Goal: Task Accomplishment & Management: Complete application form

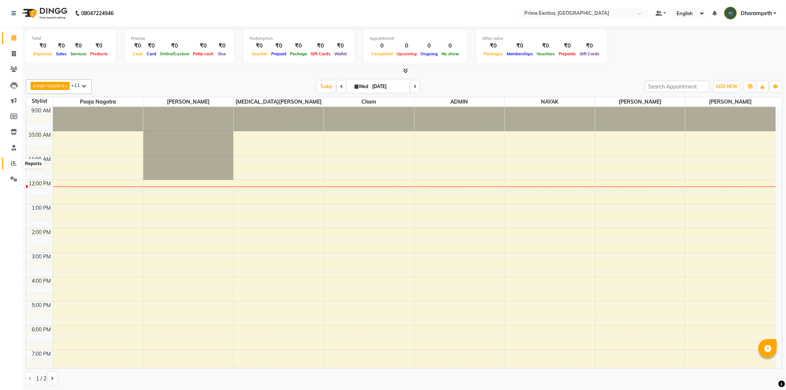
click at [11, 161] on icon at bounding box center [14, 163] width 6 height 6
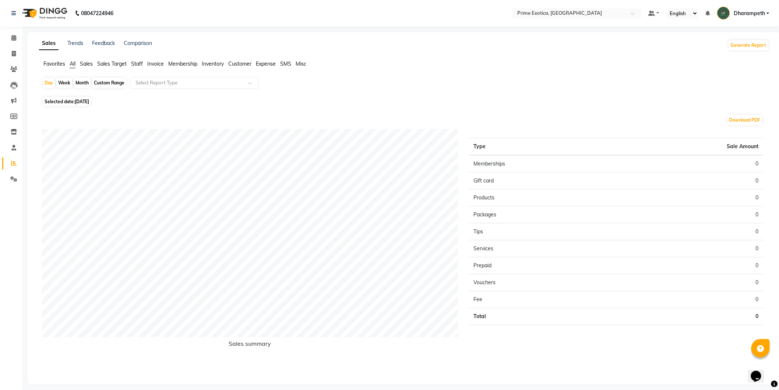
click at [85, 84] on div "Month" at bounding box center [82, 83] width 17 height 10
select select "10"
select select "2025"
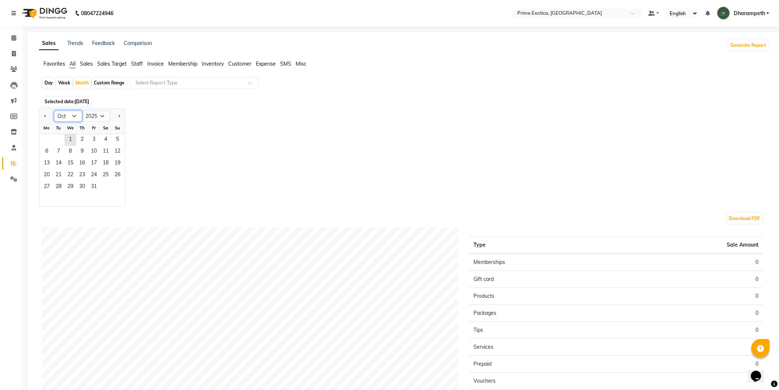
click at [73, 118] on select "Jan Feb Mar Apr May Jun [DATE] Aug Sep Oct Nov Dec" at bounding box center [68, 115] width 28 height 11
select select "9"
click at [54, 110] on select "Jan Feb Mar Apr May Jun [DATE] Aug Sep Oct Nov Dec" at bounding box center [68, 115] width 28 height 11
click at [48, 143] on span "1" at bounding box center [47, 140] width 12 height 12
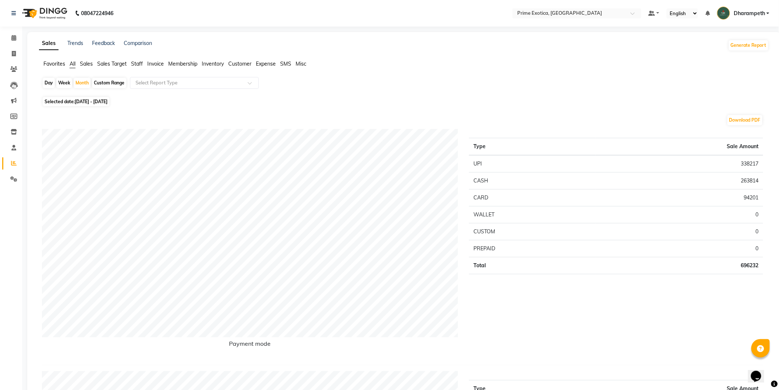
click at [230, 119] on div "Download PDF" at bounding box center [402, 120] width 721 height 12
click at [137, 63] on span "Staff" at bounding box center [137, 63] width 12 height 7
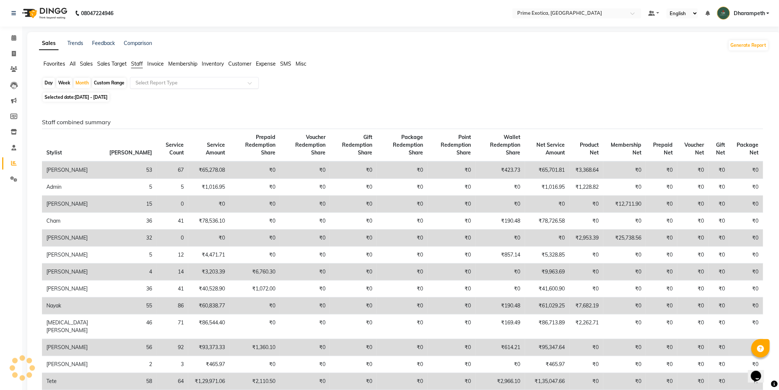
click at [166, 82] on input "text" at bounding box center [187, 82] width 106 height 7
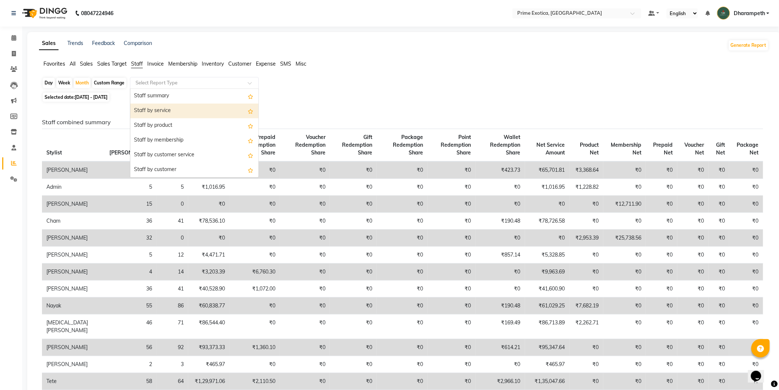
click at [169, 106] on div "Staff by service" at bounding box center [194, 110] width 128 height 15
select select "filtered_report"
select select "pdf"
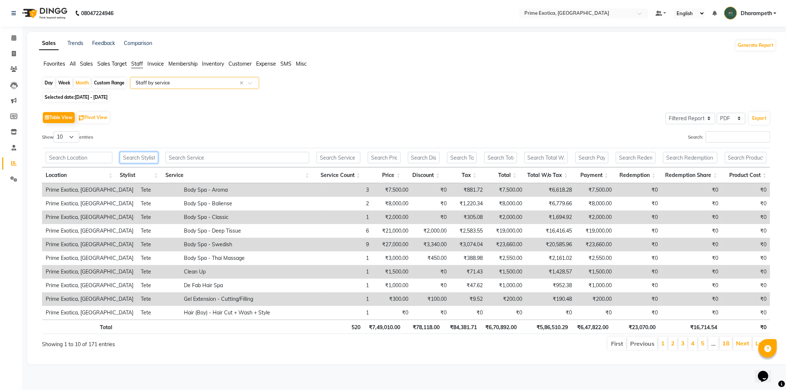
click at [148, 158] on input "text" at bounding box center [139, 157] width 38 height 11
click at [227, 152] on input "text" at bounding box center [237, 157] width 144 height 11
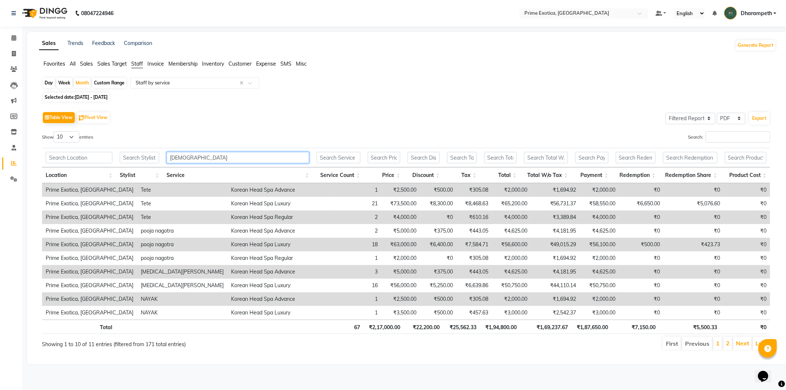
type input "[DEMOGRAPHIC_DATA]"
click at [148, 155] on input "text" at bounding box center [139, 157] width 39 height 11
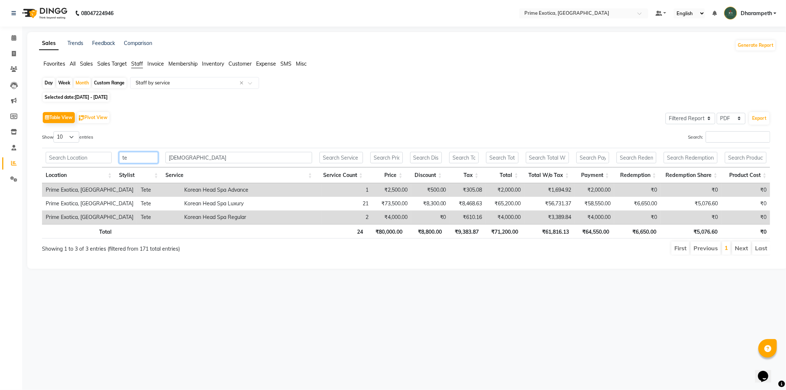
type input "t"
type input "p"
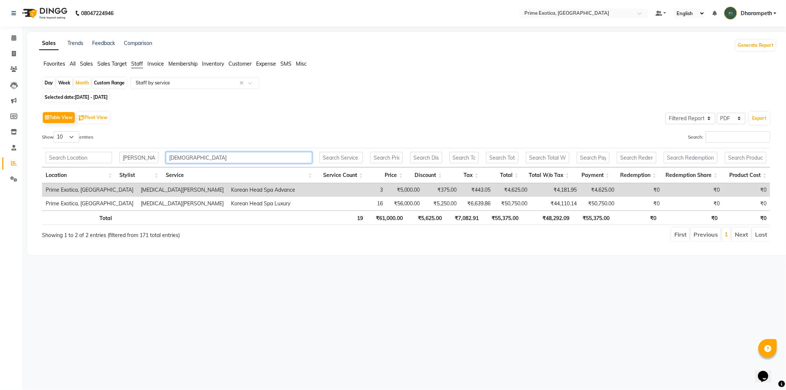
click at [185, 159] on input "[DEMOGRAPHIC_DATA]" at bounding box center [239, 157] width 146 height 11
click at [149, 158] on input "[PERSON_NAME]" at bounding box center [138, 157] width 39 height 11
type input "n"
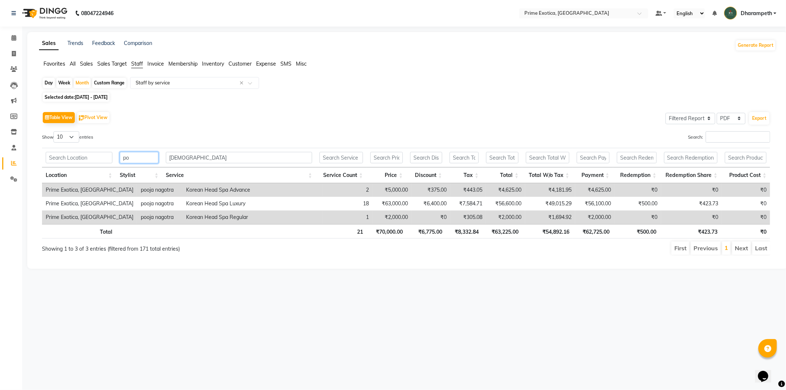
type input "p"
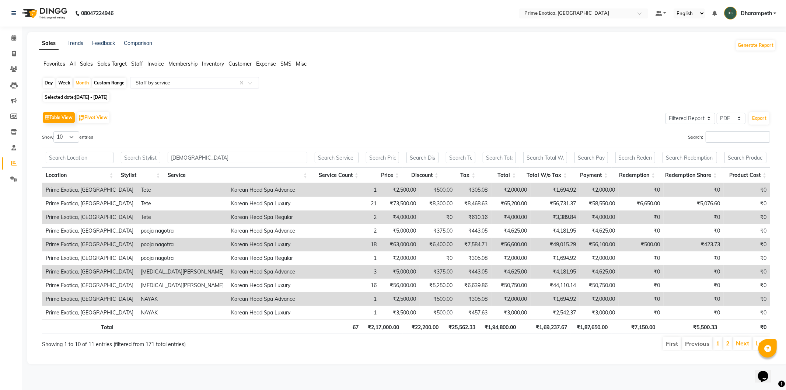
click at [369, 86] on div "Day Week Month Custom Range Select Report Type × Staff by service ×" at bounding box center [407, 83] width 731 height 13
click at [143, 156] on input "text" at bounding box center [140, 157] width 39 height 11
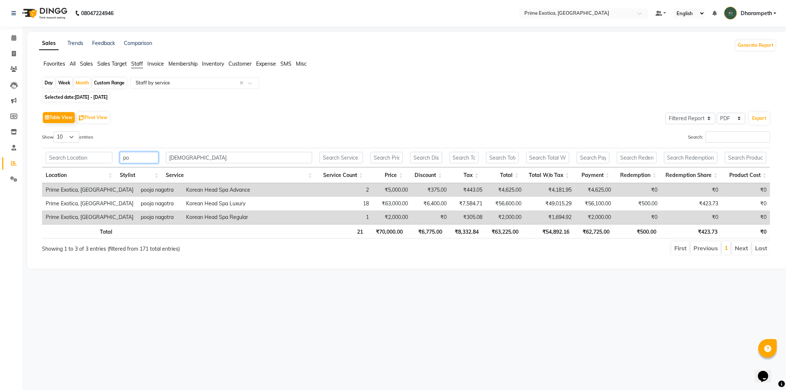
type input "p"
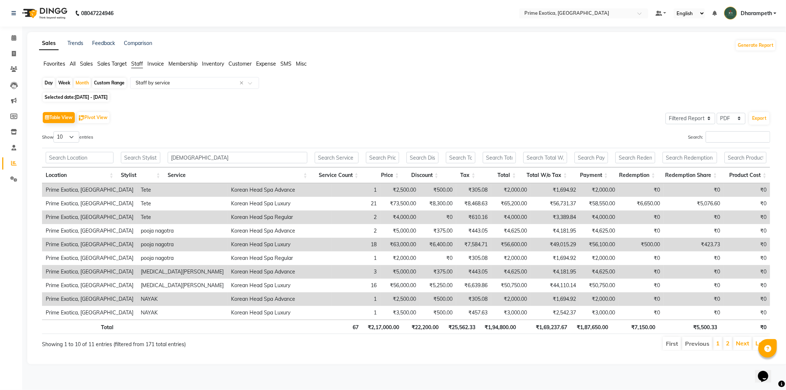
click at [280, 124] on div "Table View Pivot View Select Full Report Filtered Report Select CSV PDF Export" at bounding box center [406, 117] width 728 height 15
click at [15, 151] on span at bounding box center [13, 148] width 13 height 8
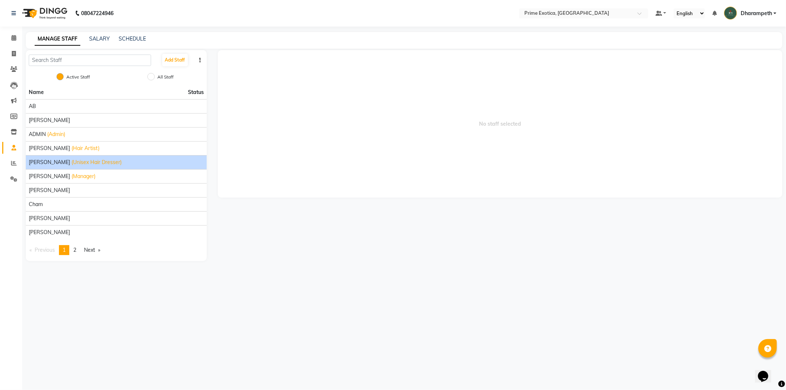
click at [101, 158] on li "[PERSON_NAME] (Unisex Hair Dresser)" at bounding box center [116, 162] width 181 height 14
click at [70, 162] on span "[PERSON_NAME]" at bounding box center [49, 162] width 41 height 8
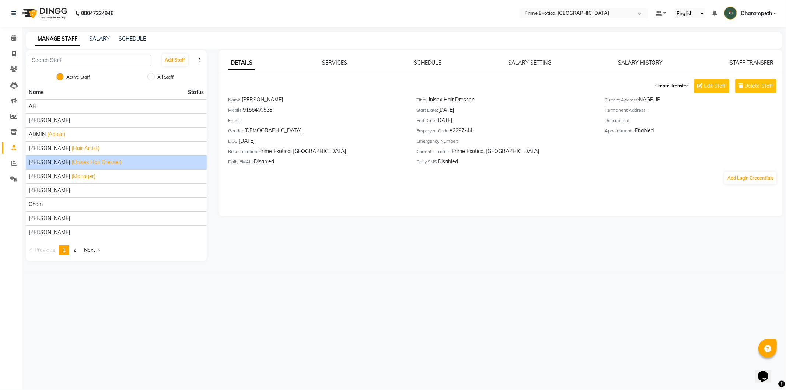
click at [664, 88] on button "Create Transfer" at bounding box center [671, 86] width 39 height 13
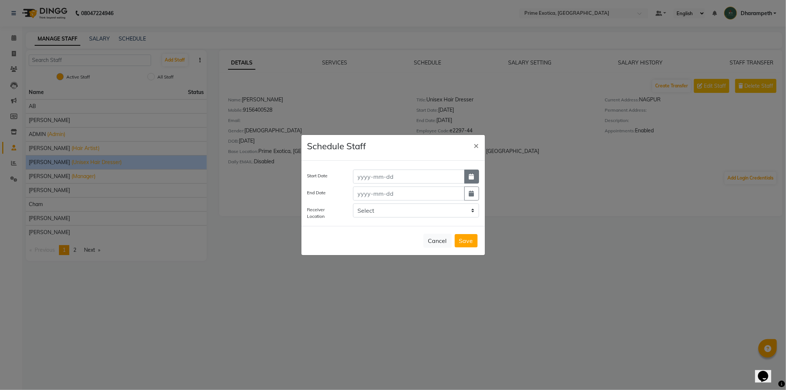
click at [473, 171] on button "button" at bounding box center [471, 176] width 15 height 14
select select "10"
select select "2025"
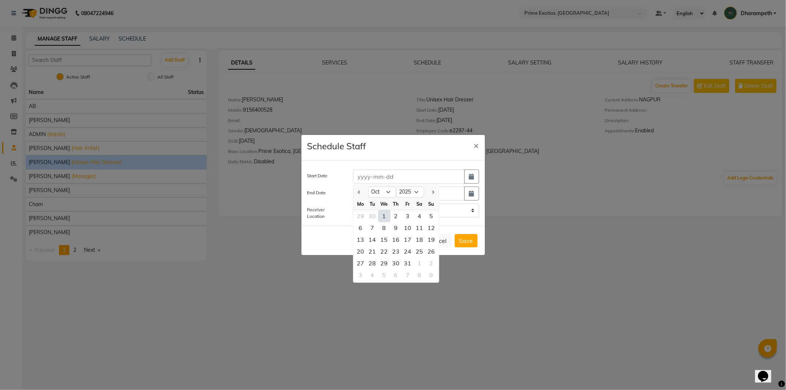
click at [387, 214] on div "1" at bounding box center [384, 216] width 12 height 12
type input "[DATE]"
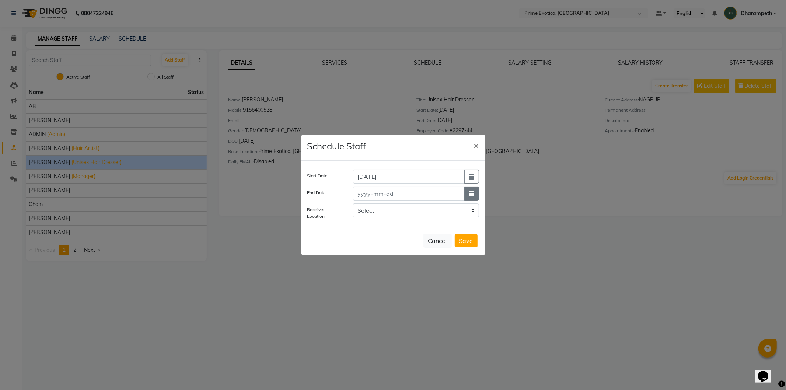
click at [471, 193] on icon "button" at bounding box center [471, 193] width 5 height 6
select select "10"
select select "2025"
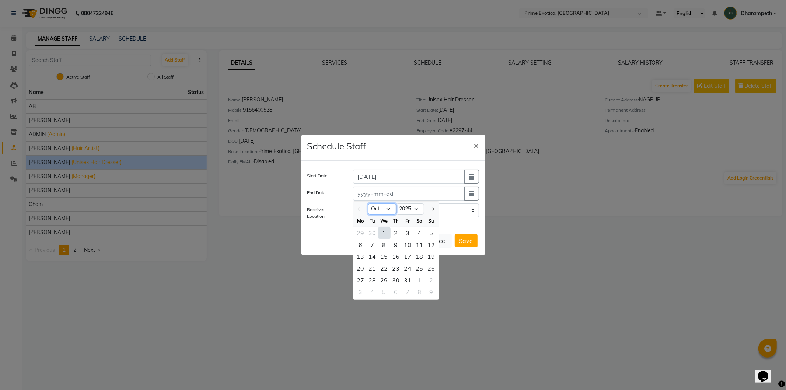
click at [387, 209] on select "Jan Feb Mar Apr May Jun [DATE] Aug Sep Oct Nov Dec" at bounding box center [382, 208] width 28 height 11
select select "12"
click at [368, 203] on select "Jan Feb Mar Apr May Jun [DATE] Aug Sep Oct Nov Dec" at bounding box center [382, 208] width 28 height 11
click at [385, 278] on div "31" at bounding box center [384, 280] width 12 height 12
type input "[DATE]"
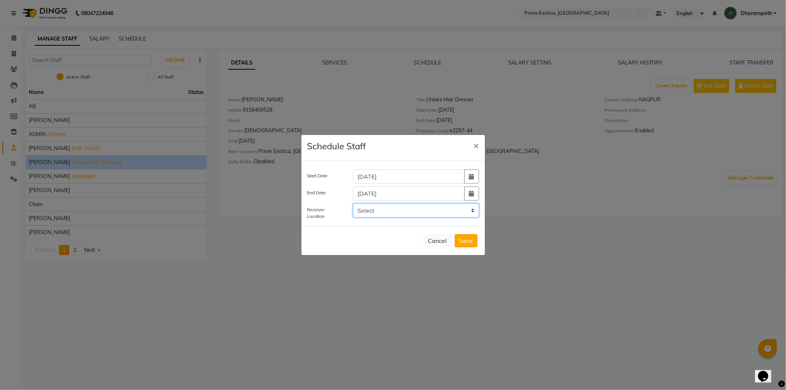
click at [390, 210] on select "Select Prime Exotica, Eternity Mall Prime Exotica, Girnar Chowk Prime Exotica S…" at bounding box center [416, 210] width 126 height 14
select select "2629"
click at [353, 203] on select "Select Prime Exotica, Eternity Mall Prime Exotica, Girnar Chowk Prime Exotica S…" at bounding box center [416, 210] width 126 height 14
click at [459, 244] on button "Save" at bounding box center [465, 240] width 23 height 13
select select
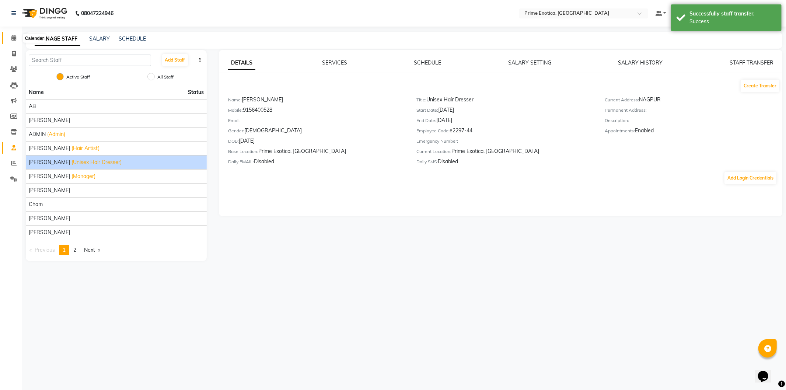
click at [13, 39] on icon at bounding box center [13, 38] width 5 height 6
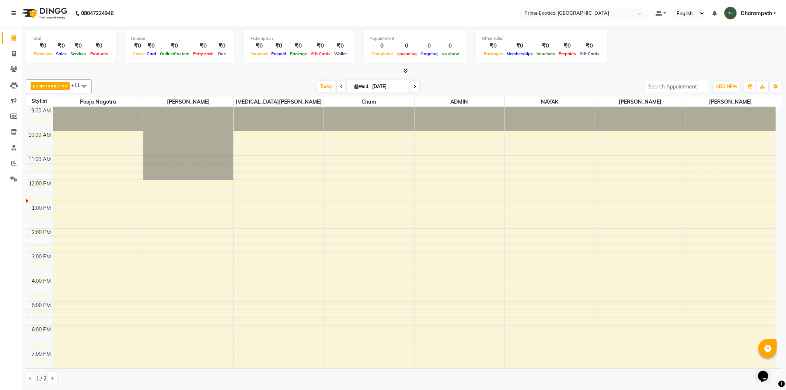
click at [405, 67] on span at bounding box center [404, 71] width 8 height 8
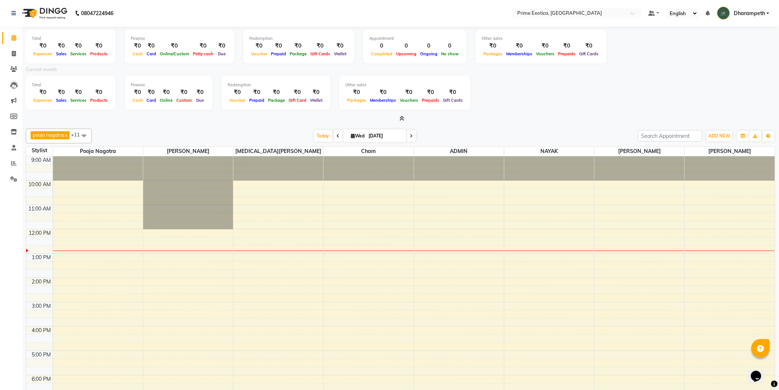
click at [400, 121] on icon at bounding box center [402, 119] width 5 height 6
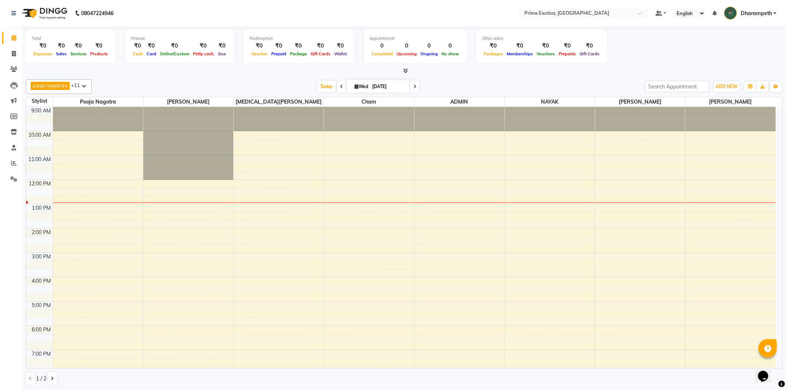
click at [785, 144] on div "Total ₹0 Expenses ₹0 Sales ₹0 Services ₹0 Products Finance ₹0 Cash ₹0 Card ₹0 O…" at bounding box center [403, 208] width 763 height 363
click at [15, 52] on icon at bounding box center [14, 54] width 4 height 6
select select "service"
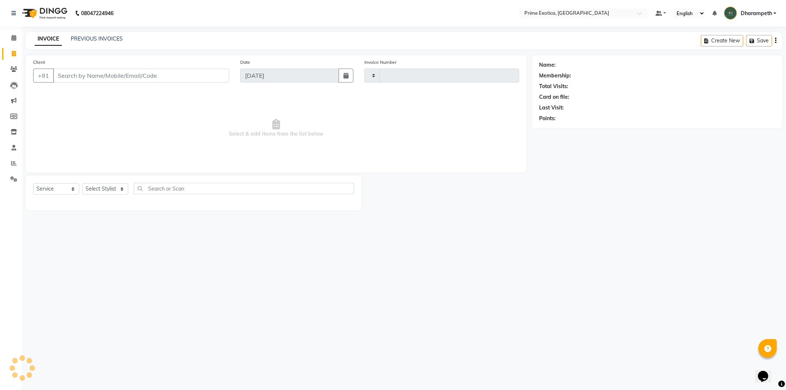
type input "1066"
select select "5380"
click at [136, 78] on input "Client" at bounding box center [141, 75] width 176 height 14
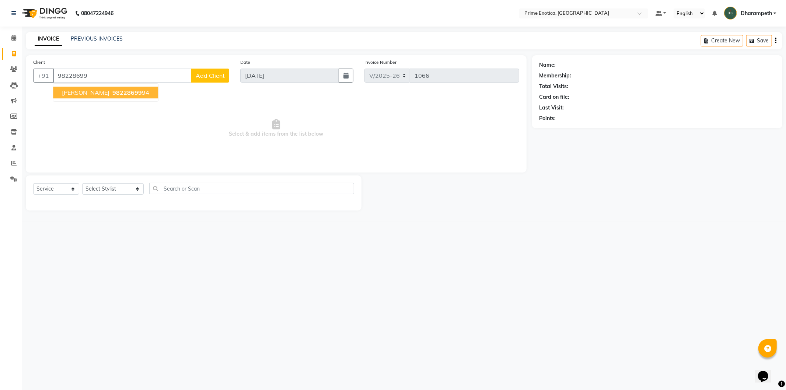
click at [112, 91] on ngb-highlight "98228699 94" at bounding box center [130, 92] width 38 height 7
type input "9822869994"
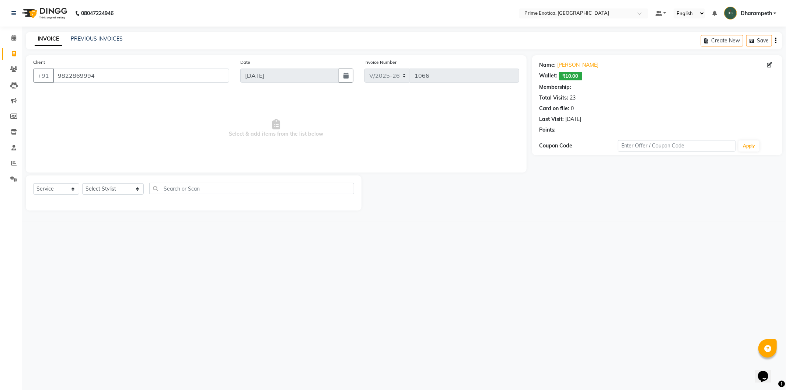
select select "1: Object"
click at [119, 189] on select "Select Stylist [PERSON_NAME] ADMIN [PERSON_NAME] S [PERSON_NAME] Darshan [PERSO…" at bounding box center [113, 188] width 62 height 11
select select "38194"
click at [82, 183] on select "Select Stylist [PERSON_NAME] ADMIN [PERSON_NAME] S [PERSON_NAME] Darshan [PERSO…" at bounding box center [113, 188] width 62 height 11
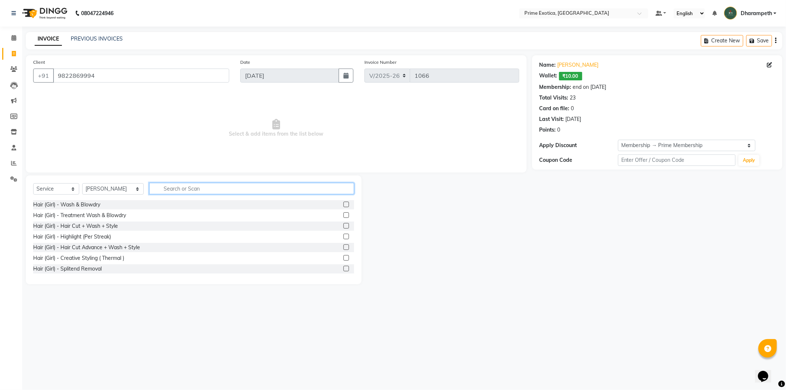
click at [169, 192] on input "text" at bounding box center [251, 188] width 204 height 11
type input "h"
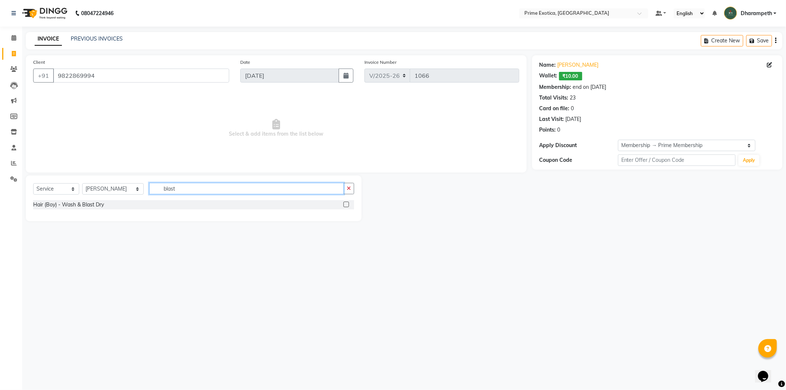
type input "blast"
click at [347, 204] on label at bounding box center [346, 204] width 6 height 6
click at [347, 204] on input "checkbox" at bounding box center [345, 204] width 5 height 5
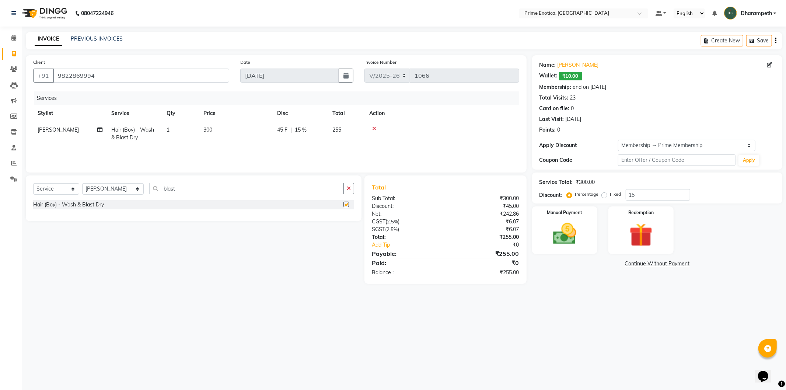
checkbox input "false"
click at [205, 130] on span "300" at bounding box center [207, 129] width 9 height 7
select select "38194"
click at [257, 134] on input "300" at bounding box center [270, 131] width 65 height 11
type input "3"
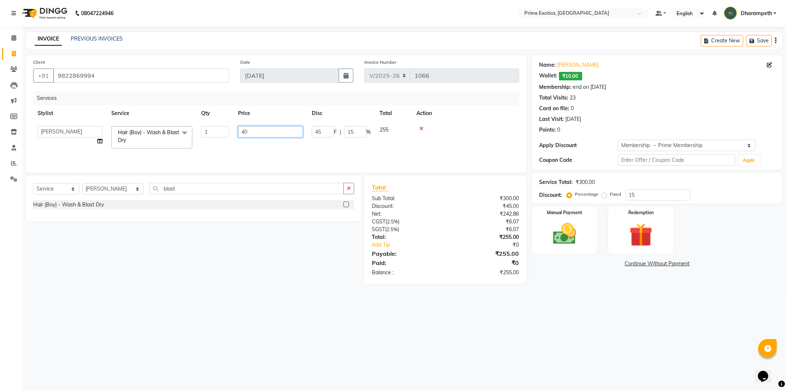
type input "400"
click at [259, 141] on td "400" at bounding box center [270, 137] width 74 height 31
select select "38194"
click at [569, 229] on img at bounding box center [564, 234] width 39 height 28
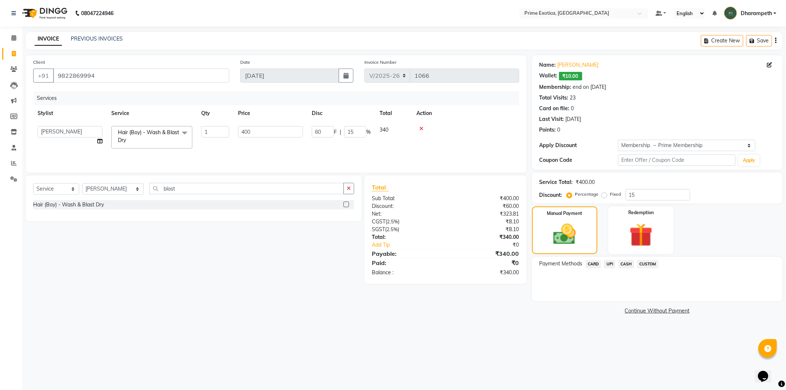
click at [612, 264] on span "UPI" at bounding box center [609, 264] width 11 height 8
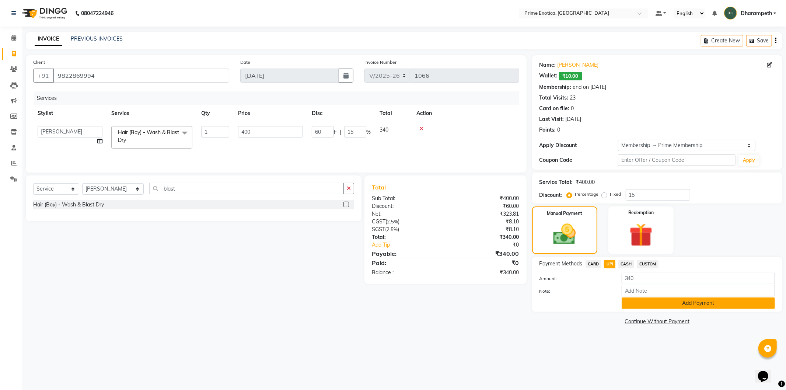
click at [647, 303] on button "Add Payment" at bounding box center [697, 302] width 153 height 11
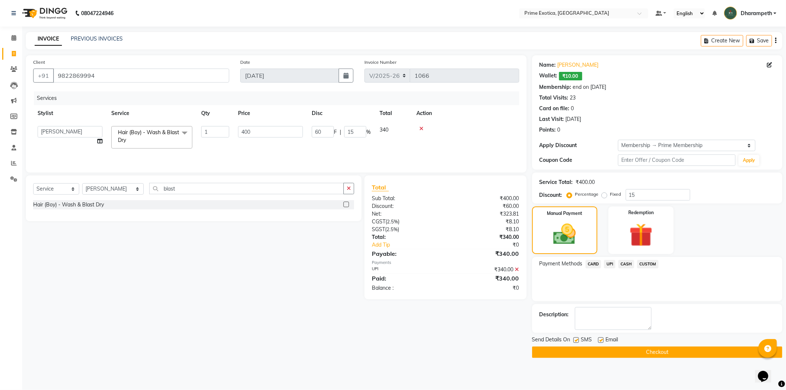
click at [640, 353] on button "Checkout" at bounding box center [657, 351] width 250 height 11
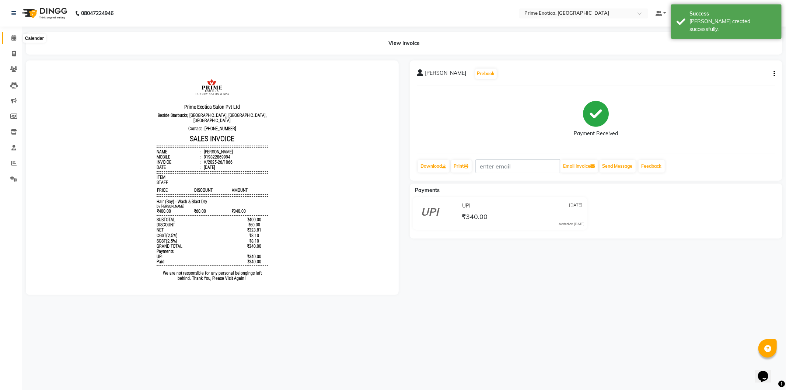
click at [14, 39] on icon at bounding box center [13, 38] width 5 height 6
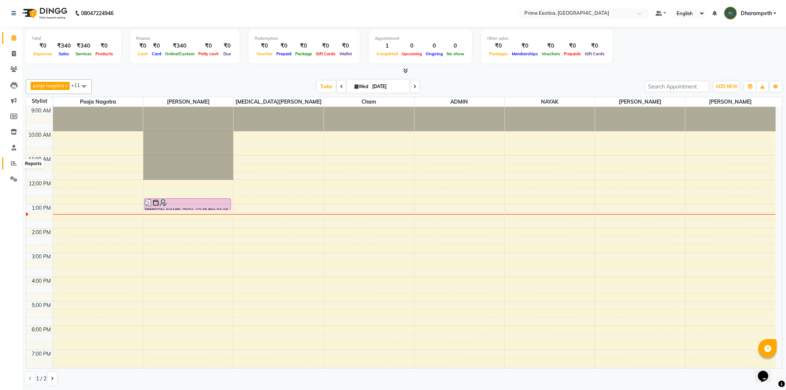
click at [17, 164] on span at bounding box center [13, 163] width 13 height 8
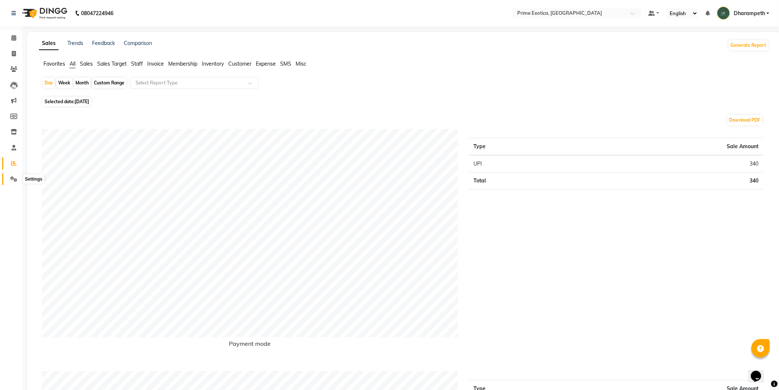
click at [10, 179] on icon at bounding box center [13, 179] width 7 height 6
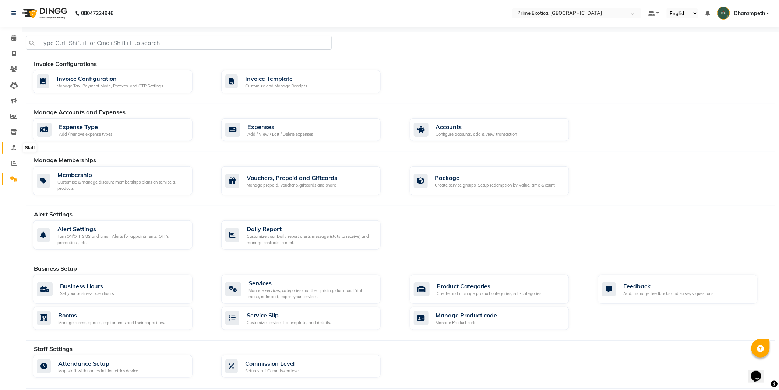
click at [15, 151] on span at bounding box center [13, 148] width 13 height 8
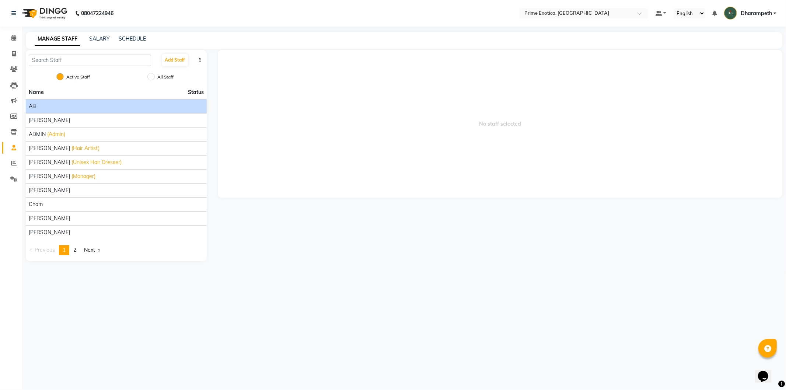
click at [81, 105] on div "AB" at bounding box center [116, 106] width 175 height 8
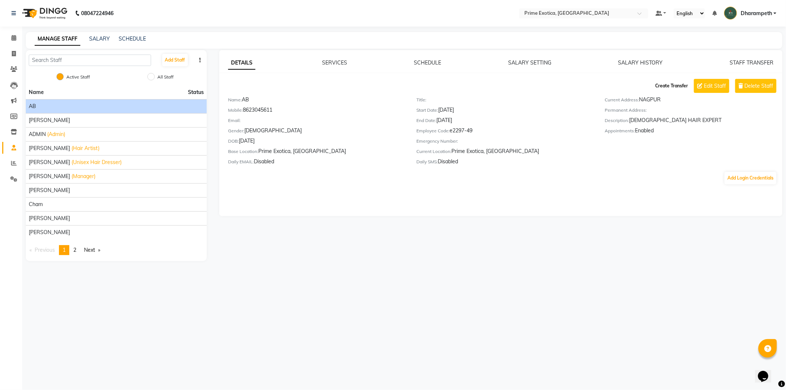
click at [675, 89] on button "Create Transfer" at bounding box center [671, 86] width 39 height 13
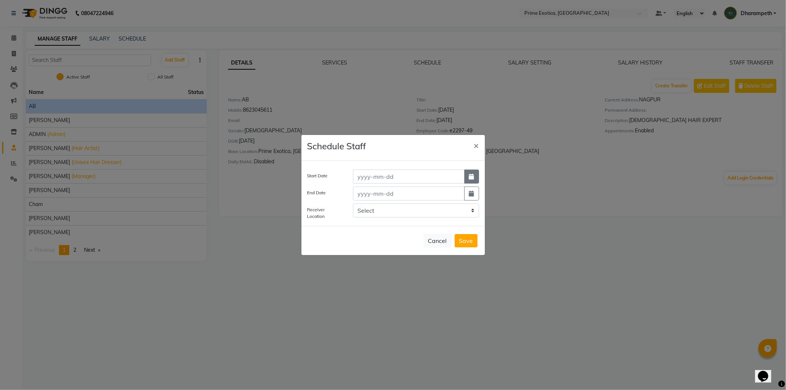
click at [469, 182] on button "button" at bounding box center [471, 176] width 15 height 14
select select "10"
select select "2025"
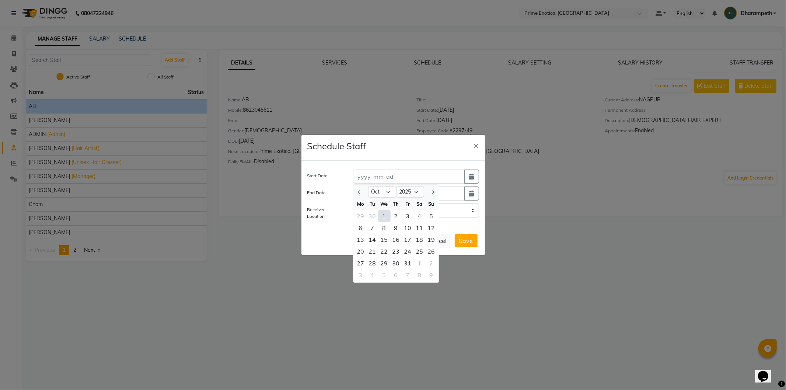
click at [385, 212] on div "1" at bounding box center [384, 216] width 12 height 12
type input "[DATE]"
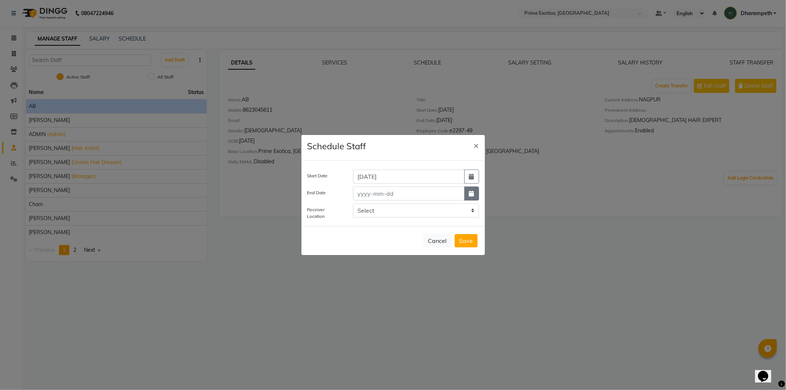
click at [468, 194] on button "button" at bounding box center [471, 193] width 15 height 14
select select "10"
select select "2025"
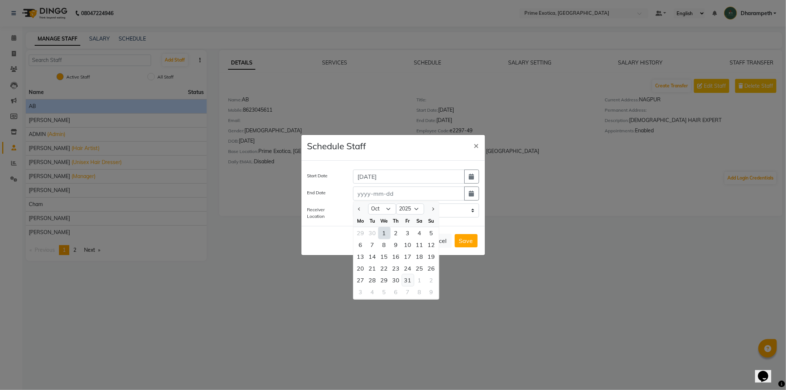
click at [407, 282] on div "31" at bounding box center [408, 280] width 12 height 12
type input "[DATE]"
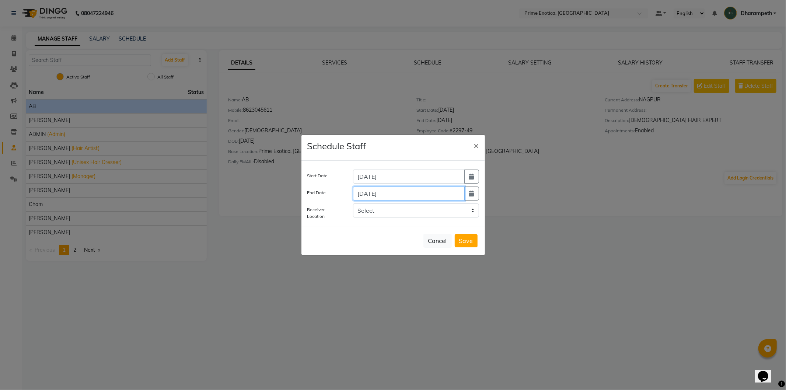
click at [387, 197] on input "[DATE]" at bounding box center [409, 193] width 112 height 14
click at [463, 197] on input "[DATE]" at bounding box center [409, 193] width 112 height 14
click at [474, 194] on button "button" at bounding box center [471, 193] width 15 height 14
select select "10"
select select "2025"
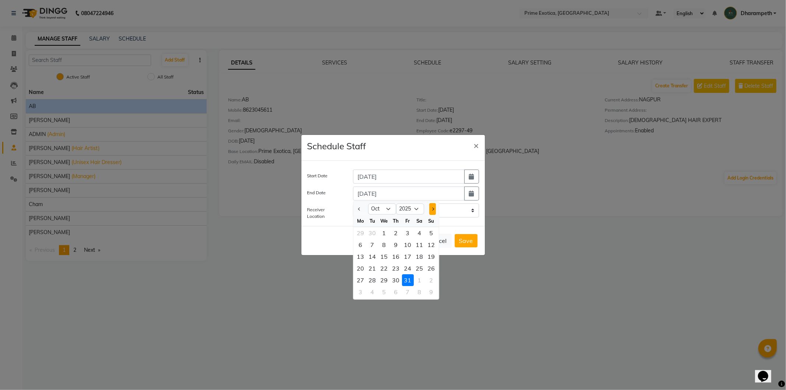
click at [433, 211] on button "Next month" at bounding box center [432, 209] width 6 height 12
select select "12"
click at [387, 281] on div "31" at bounding box center [384, 280] width 12 height 12
type input "[DATE]"
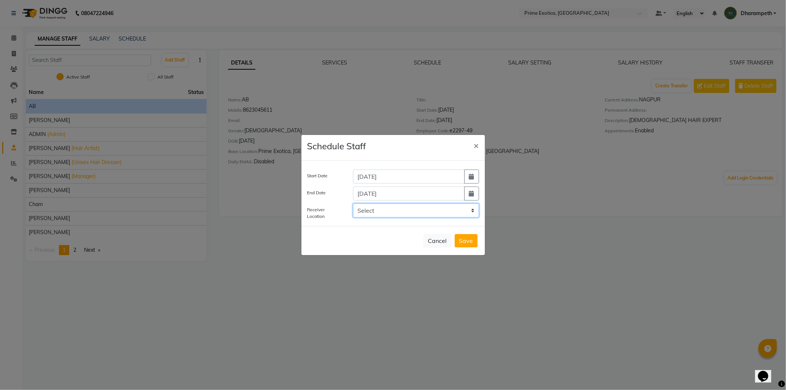
click at [417, 211] on select "Select Prime Exotica, Eternity Mall Prime Exotica, Girnar Chowk Prime Exotica S…" at bounding box center [416, 210] width 126 height 14
select select "2487"
click at [353, 203] on select "Select Prime Exotica, Eternity Mall Prime Exotica, Girnar Chowk Prime Exotica S…" at bounding box center [416, 210] width 126 height 14
click at [470, 242] on button "Save" at bounding box center [465, 240] width 23 height 13
select select
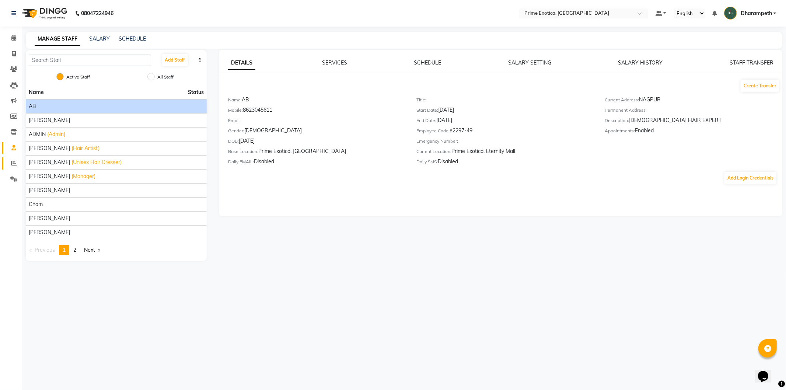
click at [14, 158] on link "Reports" at bounding box center [11, 163] width 18 height 12
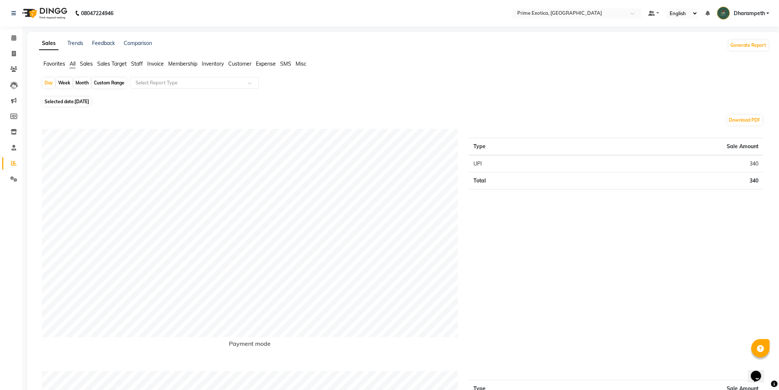
click at [85, 85] on div "Month" at bounding box center [82, 83] width 17 height 10
select select "10"
select select "2025"
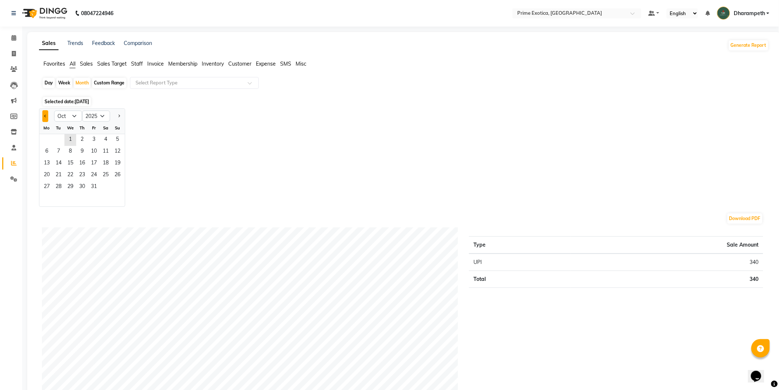
click at [48, 116] on button "Previous month" at bounding box center [45, 116] width 6 height 12
select select "9"
click at [60, 185] on span "30" at bounding box center [59, 187] width 12 height 12
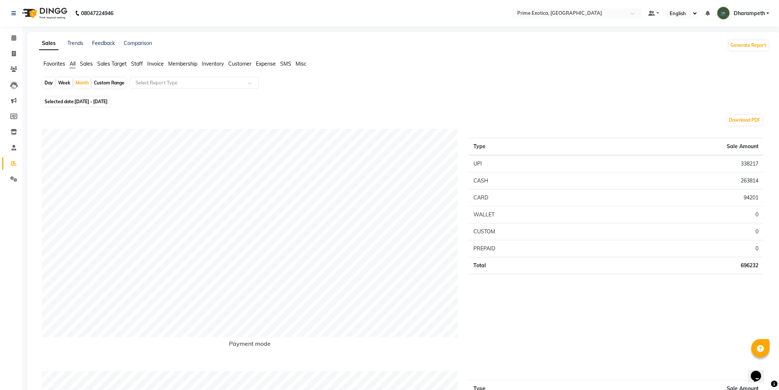
click at [108, 100] on span "[DATE] - [DATE]" at bounding box center [91, 102] width 33 height 6
select select "9"
select select "2025"
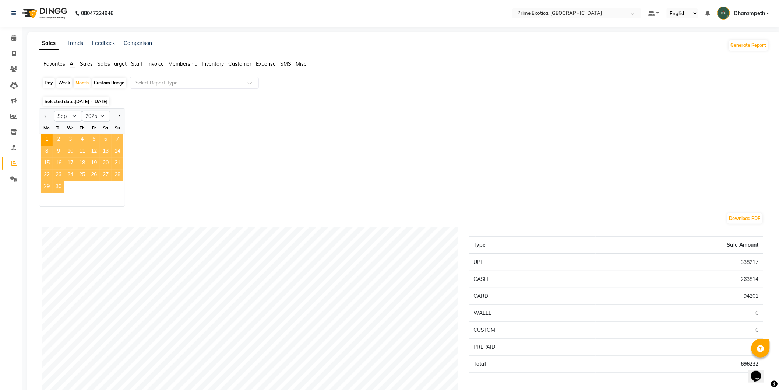
click at [57, 187] on span "30" at bounding box center [59, 187] width 12 height 12
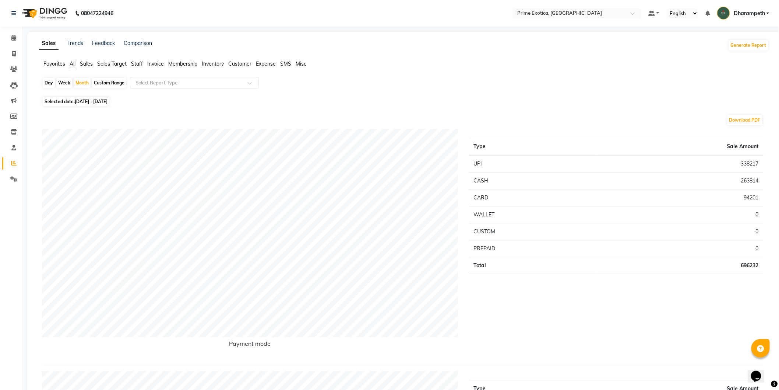
click at [49, 84] on div "Day" at bounding box center [49, 83] width 12 height 10
select select "9"
select select "2025"
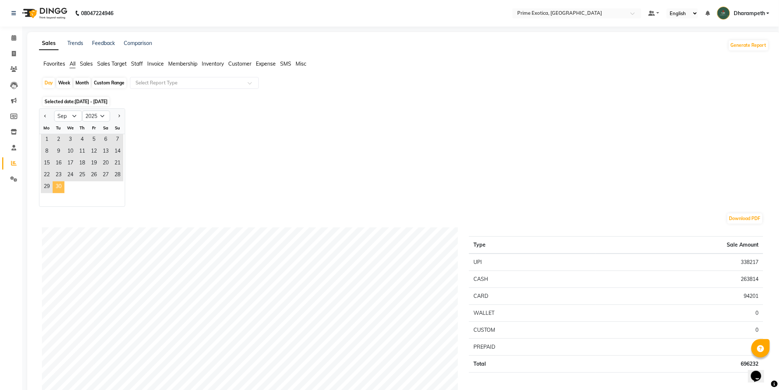
click at [61, 189] on span "30" at bounding box center [59, 187] width 12 height 12
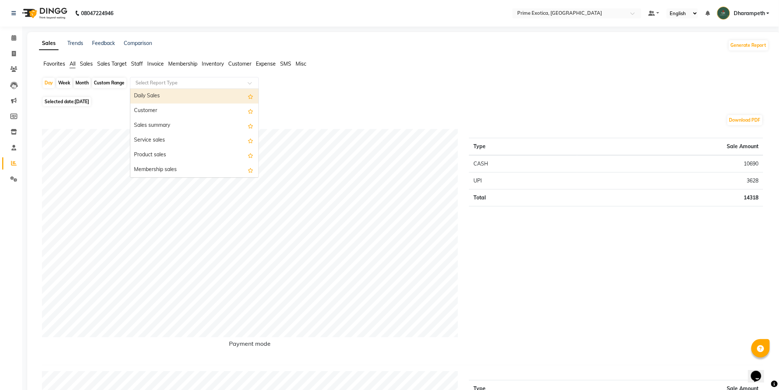
click at [157, 85] on input "text" at bounding box center [187, 82] width 106 height 7
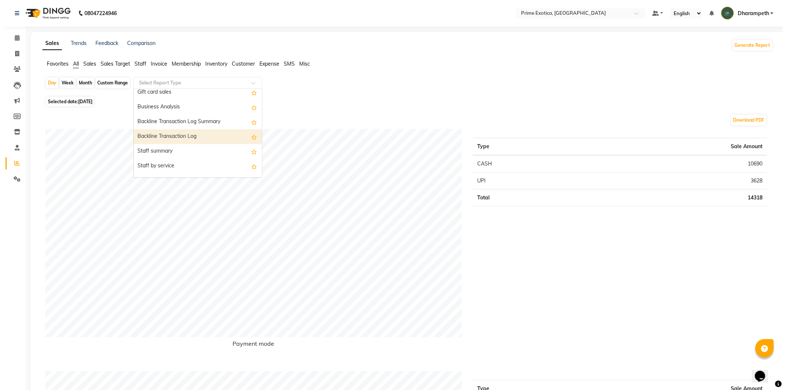
scroll to position [204, 0]
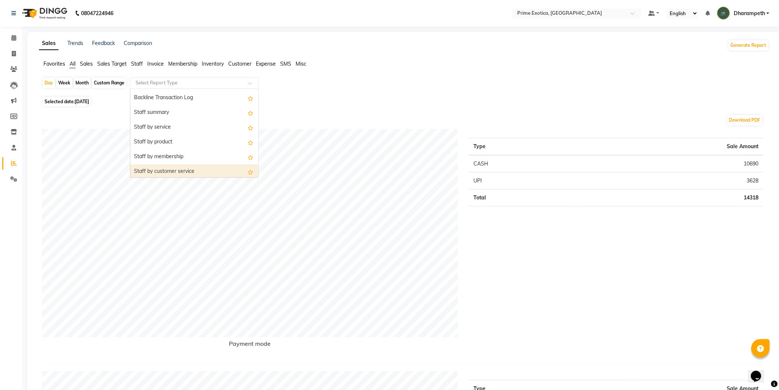
click at [164, 169] on div "Staff by customer service" at bounding box center [194, 171] width 128 height 15
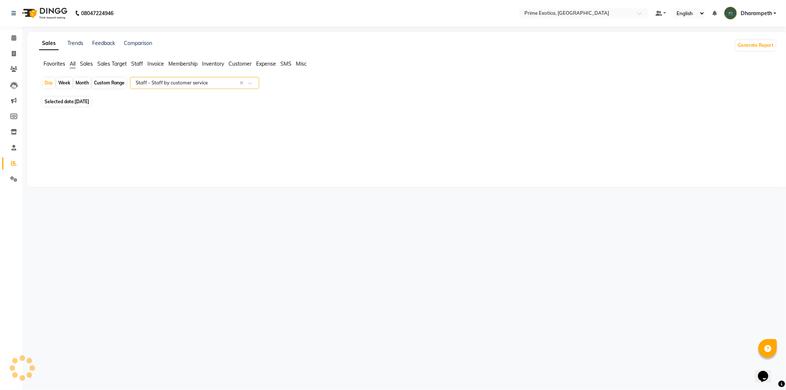
select select "filtered_report"
select select "pdf"
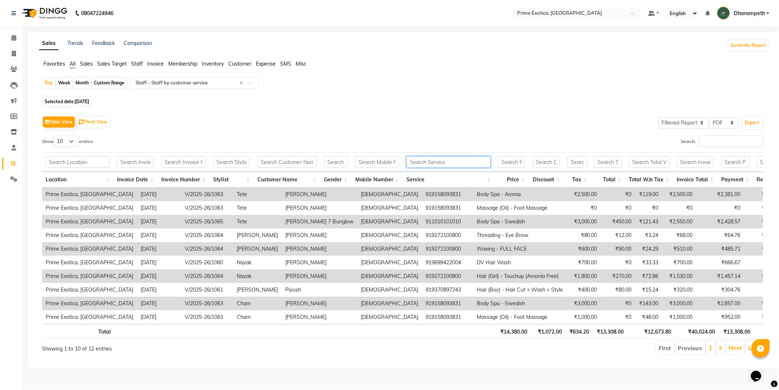
click at [422, 162] on input "text" at bounding box center [449, 161] width 84 height 11
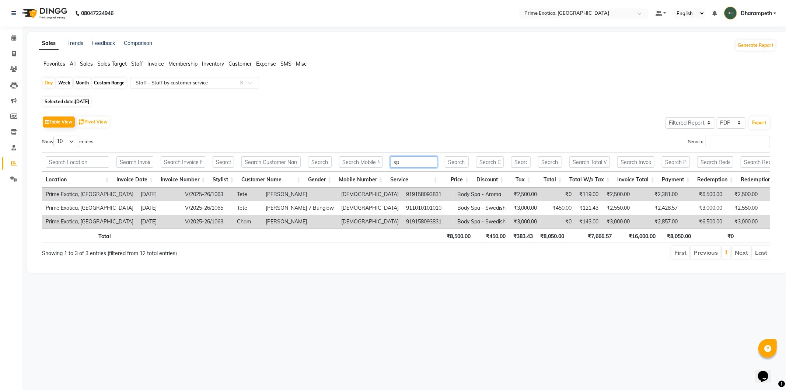
type input "s"
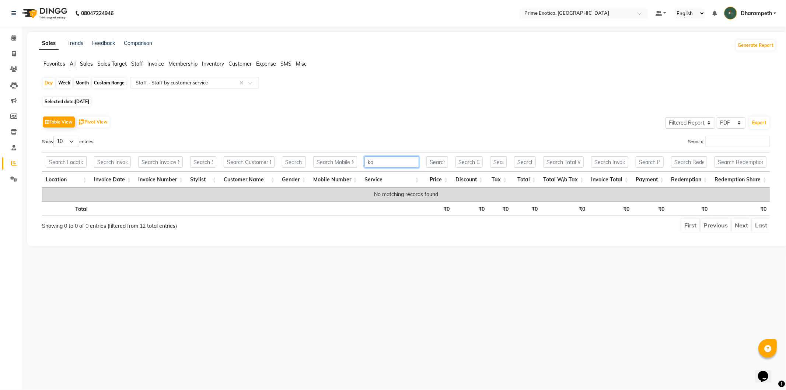
type input "k"
type input "m"
type input "p"
type input "n"
type input "h"
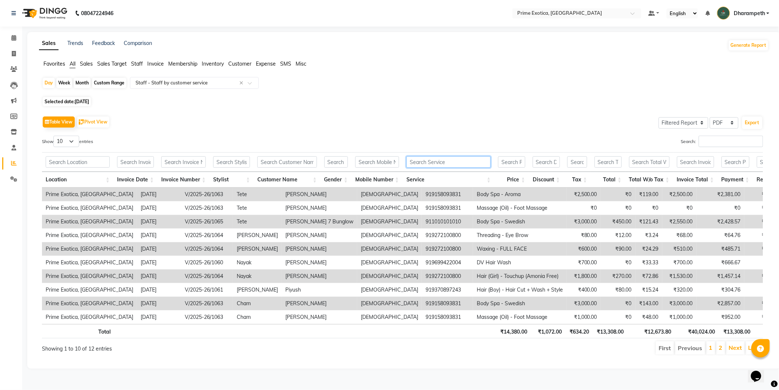
click at [430, 161] on input "text" at bounding box center [449, 161] width 84 height 11
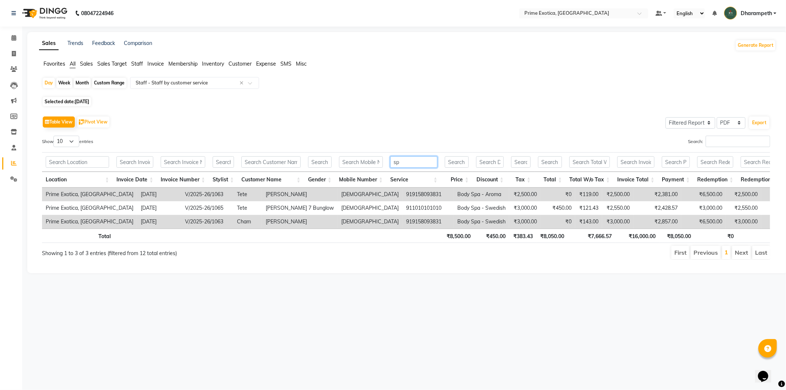
type input "s"
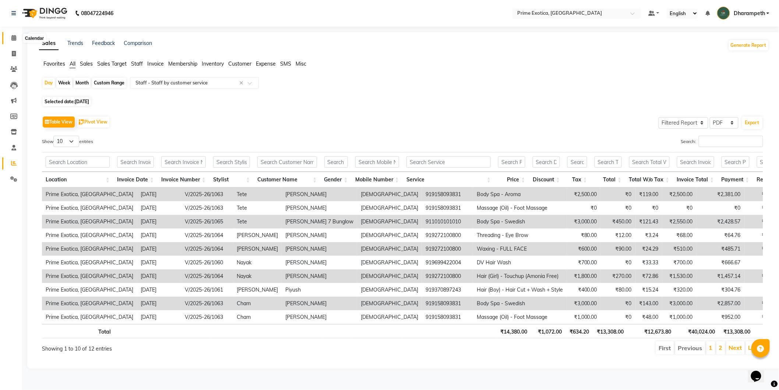
click at [13, 42] on span at bounding box center [13, 38] width 13 height 8
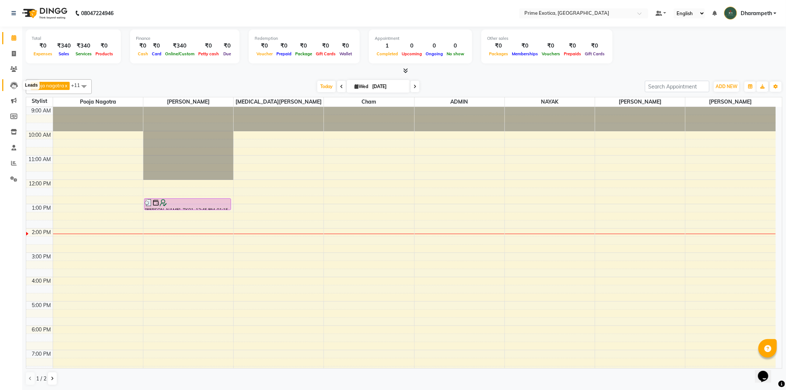
click at [13, 87] on icon at bounding box center [13, 85] width 7 height 7
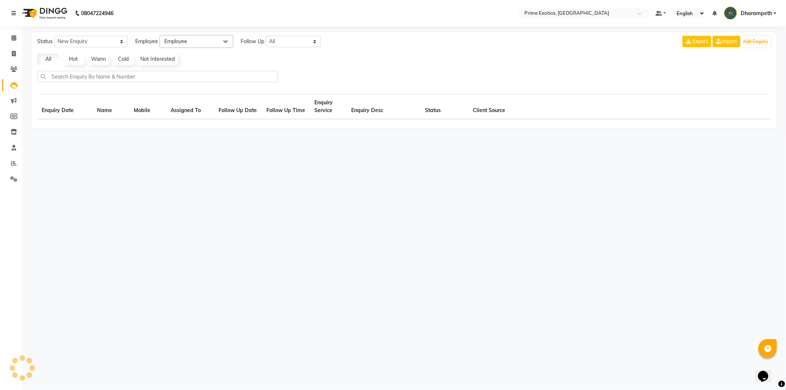
select select "10"
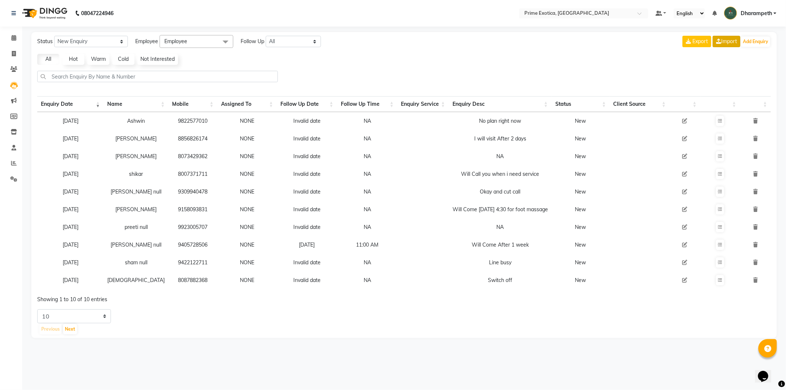
click at [720, 41] on link "Import" at bounding box center [726, 41] width 28 height 11
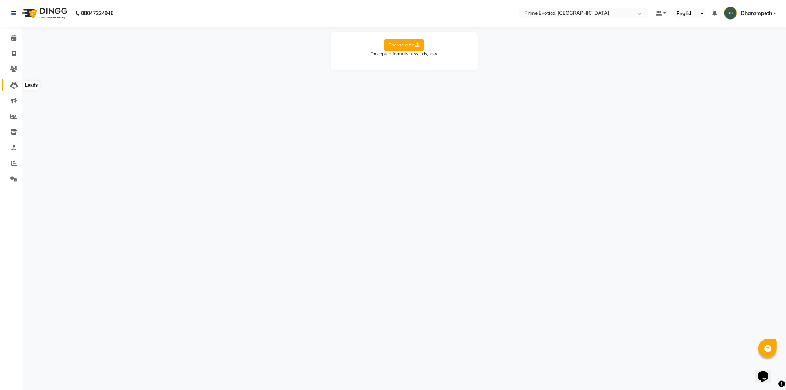
click at [15, 81] on span at bounding box center [13, 85] width 13 height 8
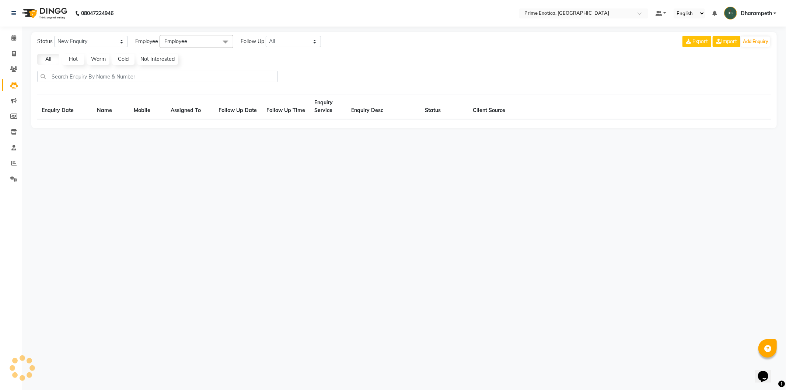
select select "10"
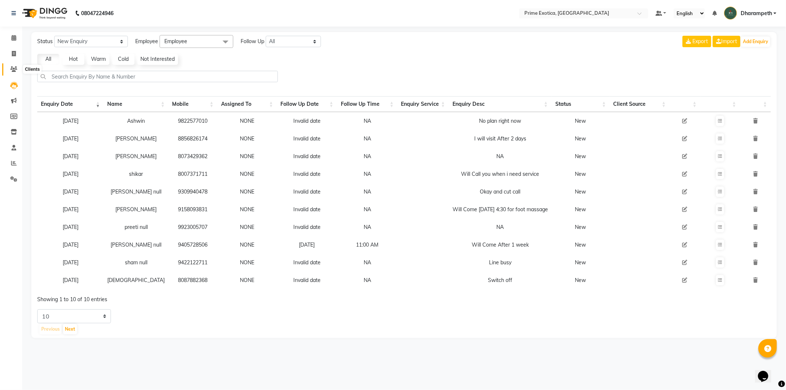
click at [13, 67] on icon at bounding box center [13, 69] width 7 height 6
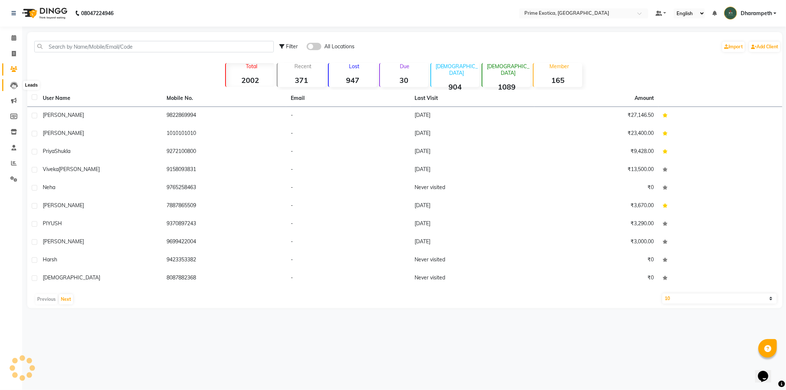
click at [13, 87] on icon at bounding box center [13, 85] width 7 height 7
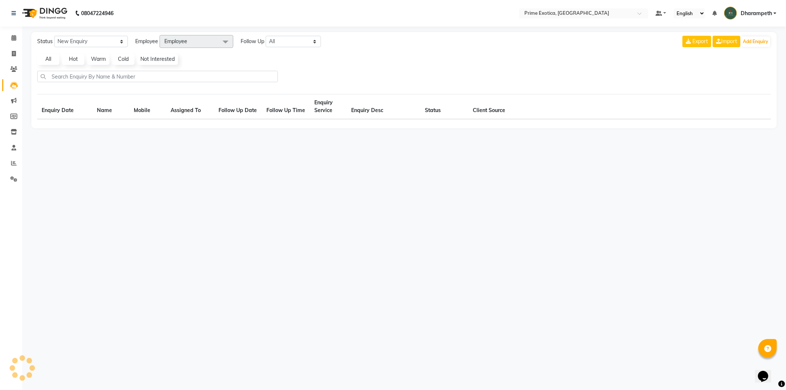
select select "10"
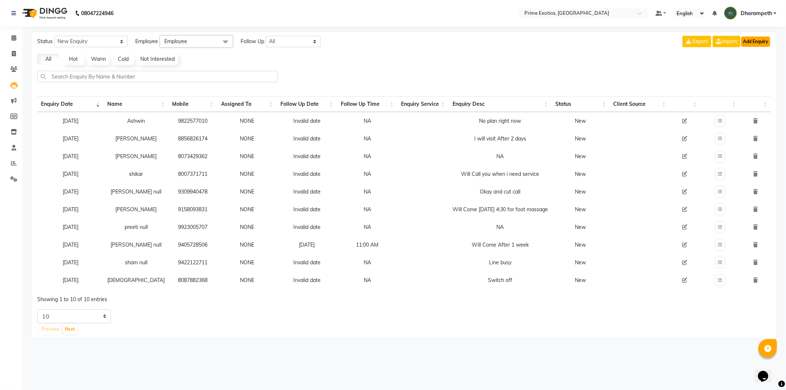
click at [762, 45] on button "Add Enquiry" at bounding box center [755, 41] width 29 height 10
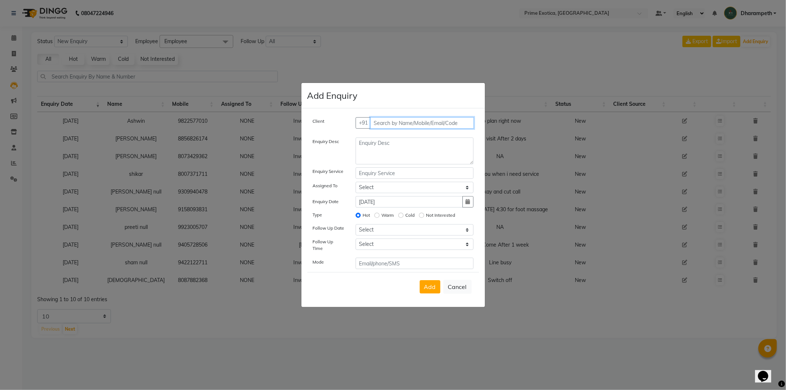
click at [432, 126] on input "text" at bounding box center [421, 122] width 103 height 11
type input "7620169515"
click at [465, 124] on span "Add Client" at bounding box center [458, 122] width 25 height 7
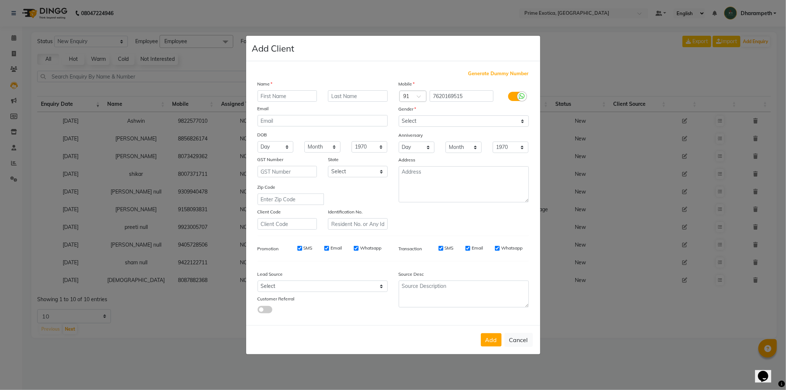
drag, startPoint x: 292, startPoint y: 96, endPoint x: 282, endPoint y: 89, distance: 12.2
click at [282, 89] on div "Name Email DOB Day 01 02 03 04 05 06 07 08 09 10 11 12 13 14 15 16 17 18 19 20 …" at bounding box center [322, 155] width 141 height 150
click at [320, 95] on div at bounding box center [287, 95] width 71 height 11
click at [307, 95] on input "text" at bounding box center [287, 95] width 60 height 11
type input "Praveen"
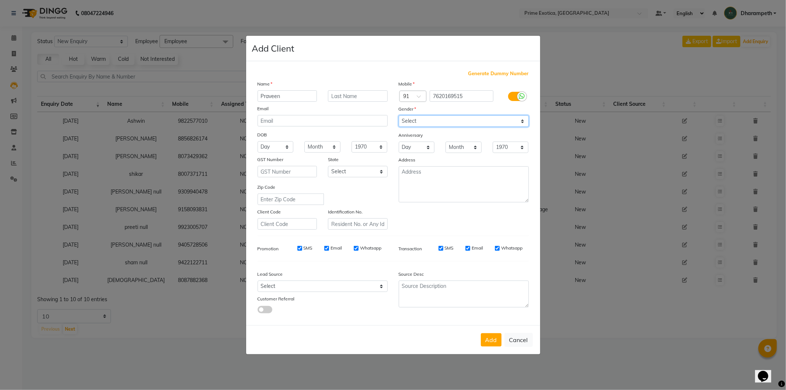
click at [436, 123] on select "Select [DEMOGRAPHIC_DATA] [DEMOGRAPHIC_DATA] Other Prefer Not To Say" at bounding box center [463, 120] width 130 height 11
select select "[DEMOGRAPHIC_DATA]"
click at [398, 115] on select "Select [DEMOGRAPHIC_DATA] [DEMOGRAPHIC_DATA] Other Prefer Not To Say" at bounding box center [463, 120] width 130 height 11
click at [492, 335] on button "Add" at bounding box center [491, 339] width 21 height 13
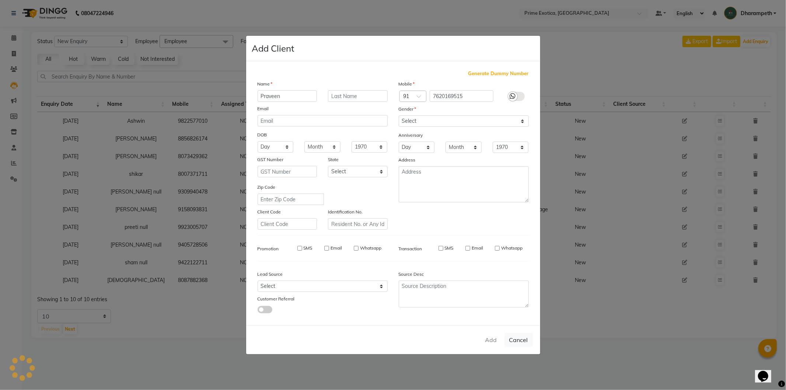
select select
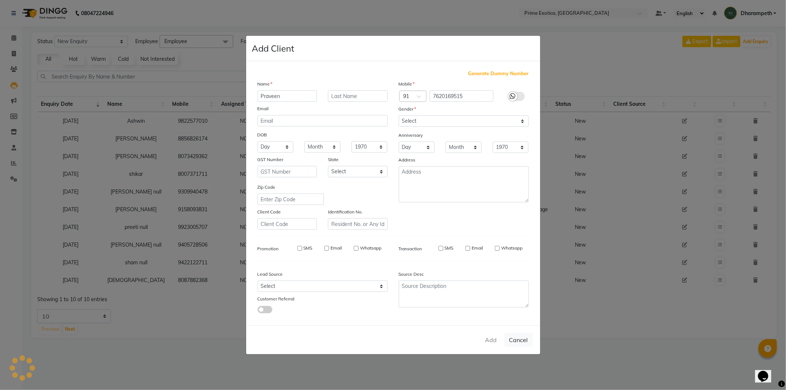
select select
checkbox input "false"
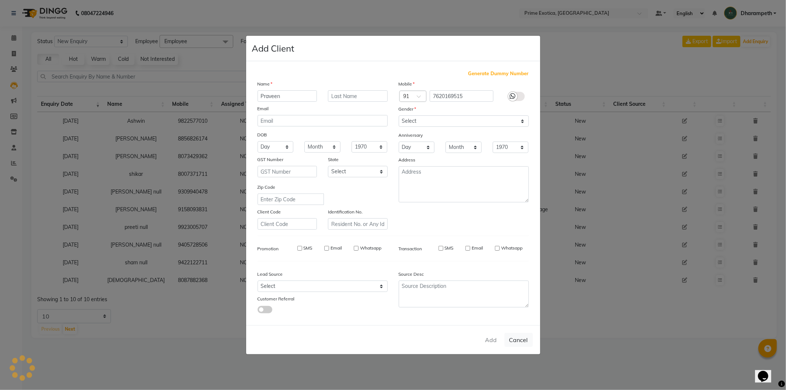
checkbox input "false"
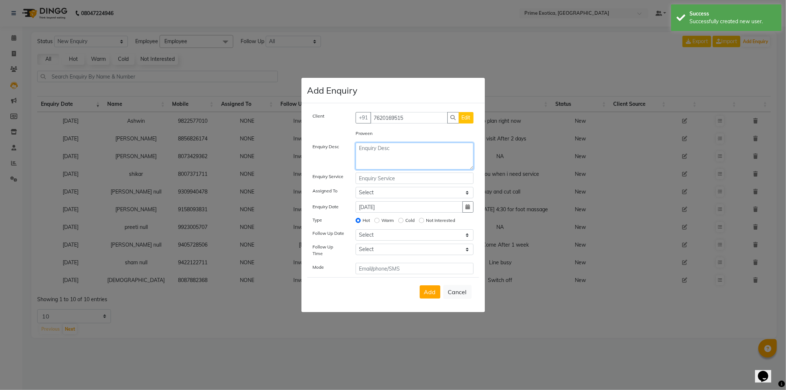
click at [424, 169] on textarea at bounding box center [414, 156] width 118 height 27
type textarea "Will Come [DATE] 3pm For Korean Spa"
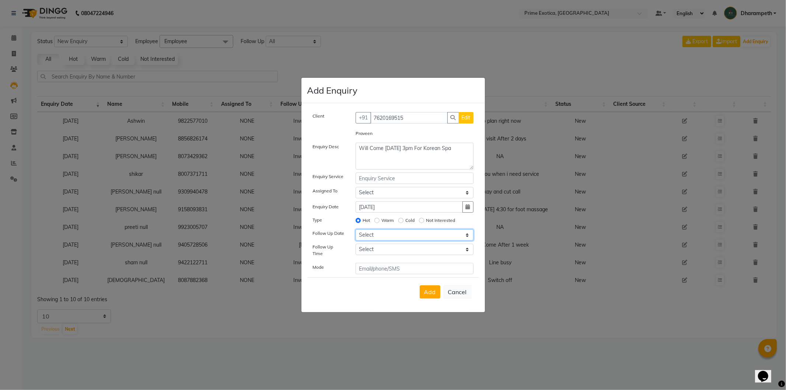
click at [412, 234] on select "Select [DATE] [DATE] [DATE] ([DATE]) [DATE] ([DATE]) [DATE] ([DATE]) [DATE] ([D…" at bounding box center [414, 234] width 118 height 11
select select "[DATE]"
click at [355, 232] on select "Select [DATE] [DATE] [DATE] ([DATE]) [DATE] ([DATE]) [DATE] ([DATE]) [DATE] ([D…" at bounding box center [414, 234] width 118 height 11
click at [398, 249] on select "Select 07:00 AM 07:15 AM 07:30 AM 07:45 AM 08:00 AM 08:15 AM 08:30 AM 08:45 AM …" at bounding box center [414, 248] width 118 height 11
select select "660"
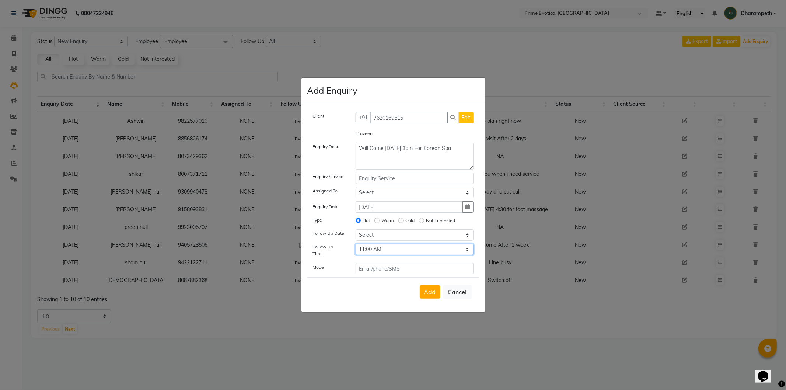
click at [355, 246] on select "Select 07:00 AM 07:15 AM 07:30 AM 07:45 AM 08:00 AM 08:15 AM 08:30 AM 08:45 AM …" at bounding box center [414, 248] width 118 height 11
click at [426, 288] on span "Add" at bounding box center [430, 291] width 12 height 7
select select
radio input "false"
select select
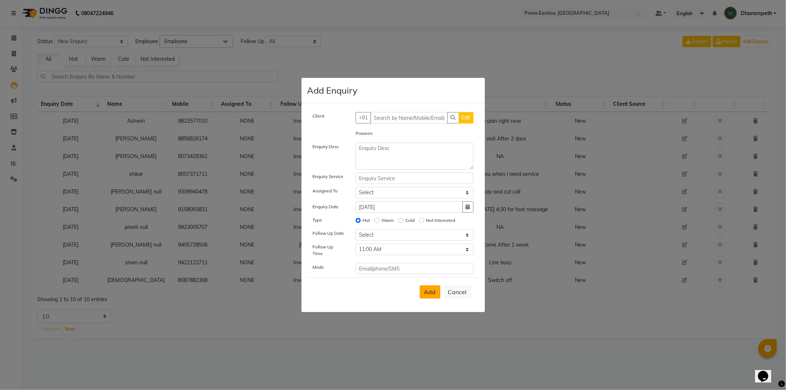
select select
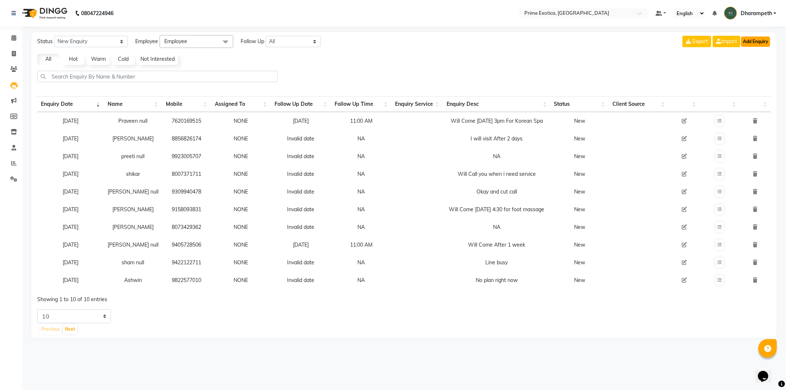
click at [767, 43] on button "Add Enquiry" at bounding box center [755, 41] width 29 height 10
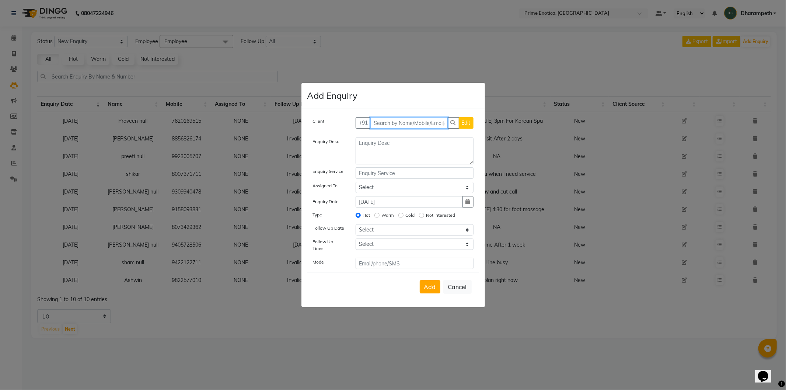
click at [428, 126] on input "text" at bounding box center [408, 122] width 77 height 11
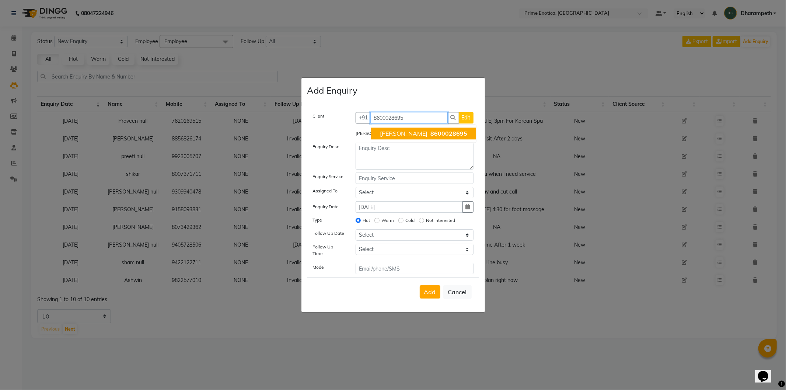
click at [413, 139] on button "[PERSON_NAME] 8600028695" at bounding box center [423, 133] width 105 height 12
type input "8600028695"
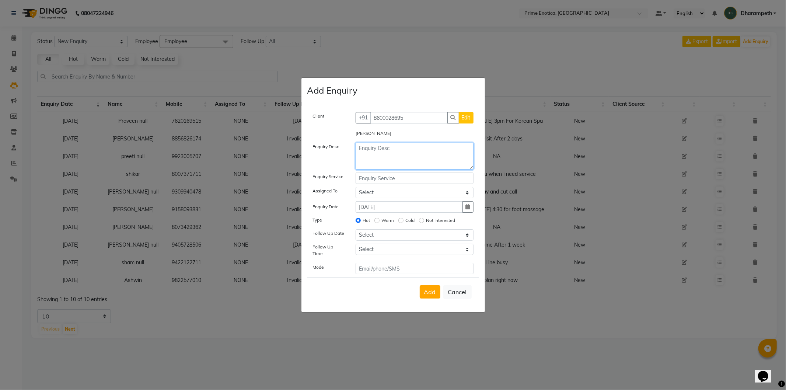
click at [417, 157] on textarea at bounding box center [414, 156] width 118 height 27
type textarea "We Will Come [DATE] 3pm"
click at [434, 291] on span "Add" at bounding box center [430, 291] width 12 height 7
select select
radio input "false"
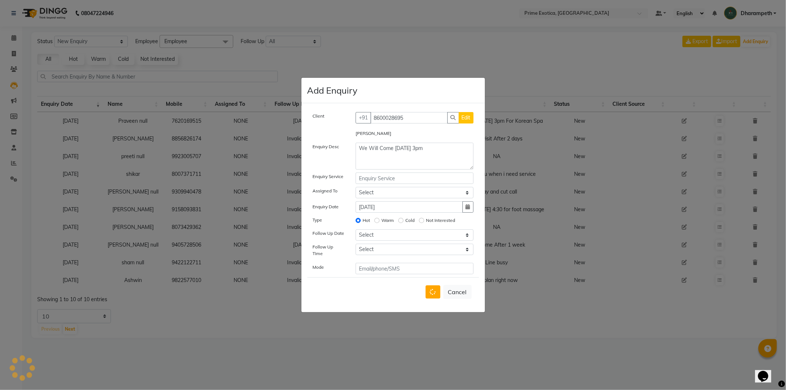
select select
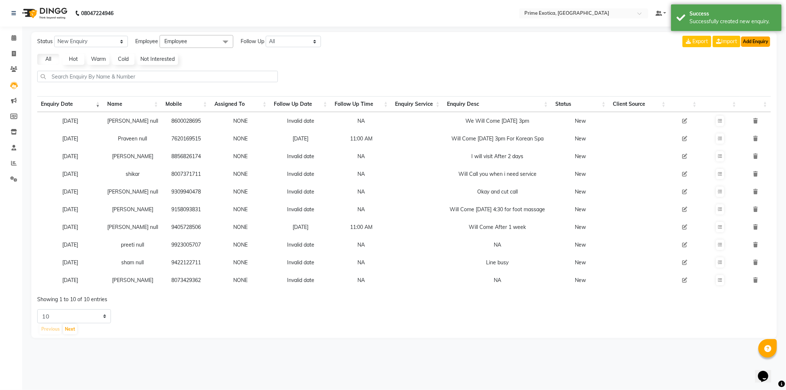
click at [755, 41] on button "Add Enquiry" at bounding box center [755, 41] width 29 height 10
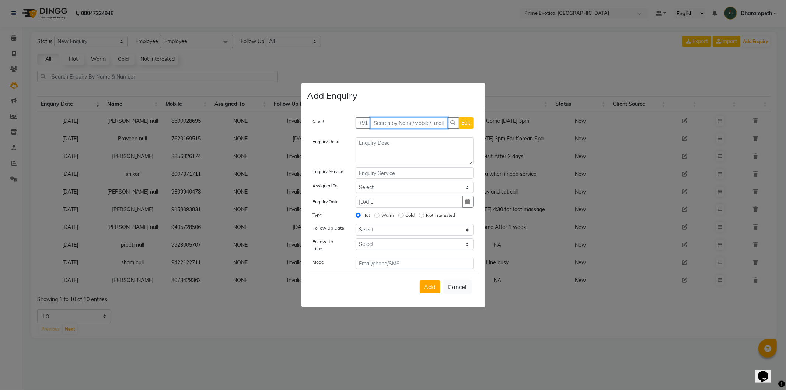
click at [428, 121] on input "text" at bounding box center [408, 122] width 77 height 11
click at [430, 140] on span "982286999" at bounding box center [446, 138] width 33 height 7
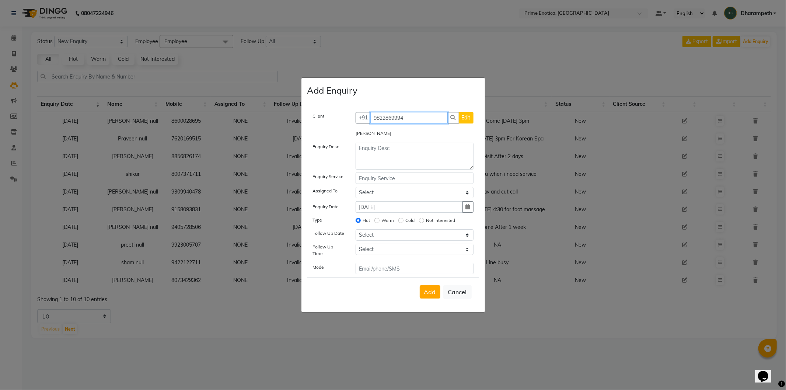
type input "9822869994"
click at [420, 158] on textarea at bounding box center [414, 156] width 118 height 27
type textarea "Will Come [DATE] For Hair Wash"
click at [432, 290] on span "Add" at bounding box center [430, 291] width 12 height 7
select select
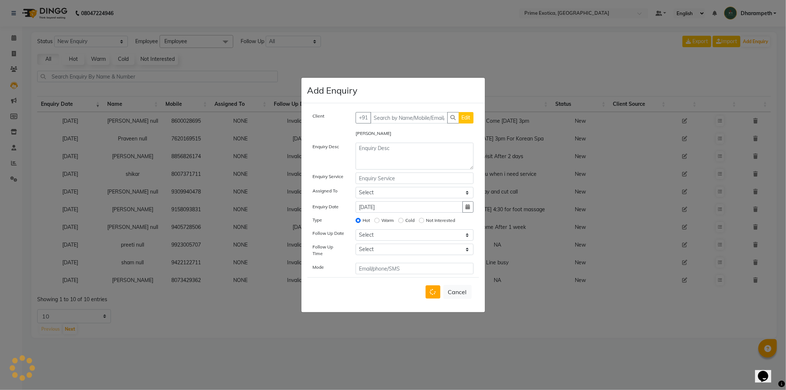
radio input "false"
select select
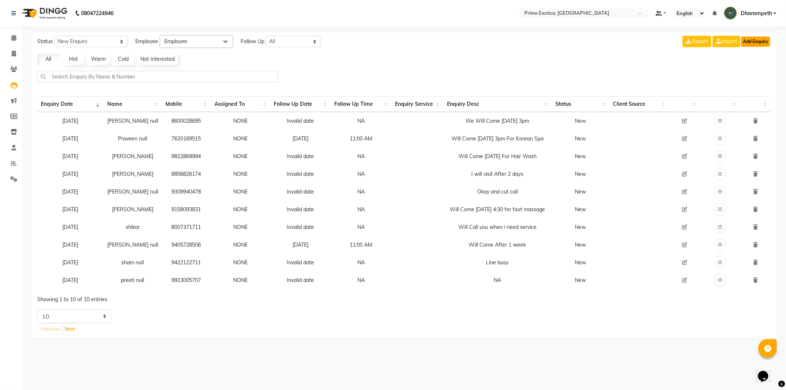
click at [744, 44] on button "Add Enquiry" at bounding box center [755, 41] width 29 height 10
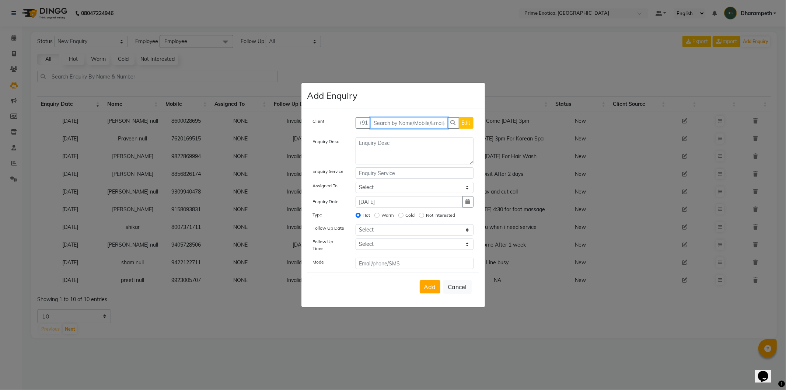
click at [407, 120] on input "text" at bounding box center [408, 122] width 77 height 11
type input "9823024548"
click at [451, 123] on span "Add Client" at bounding box center [458, 122] width 25 height 7
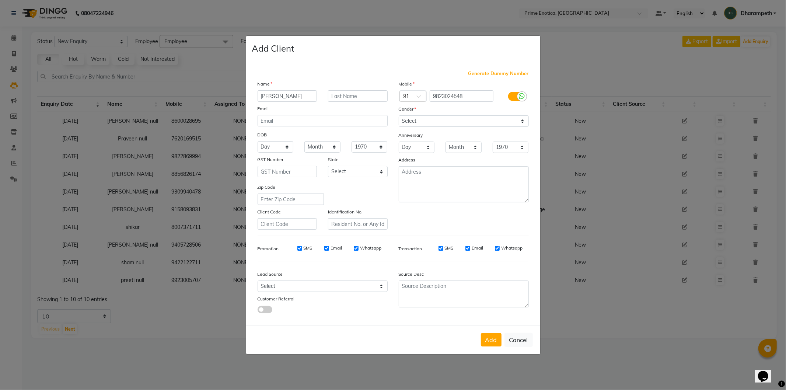
type input "[PERSON_NAME]"
click at [344, 96] on input "text" at bounding box center [358, 95] width 60 height 11
type input "[PERSON_NAME]"
click at [421, 120] on select "Select [DEMOGRAPHIC_DATA] [DEMOGRAPHIC_DATA] Other Prefer Not To Say" at bounding box center [463, 120] width 130 height 11
select select "[DEMOGRAPHIC_DATA]"
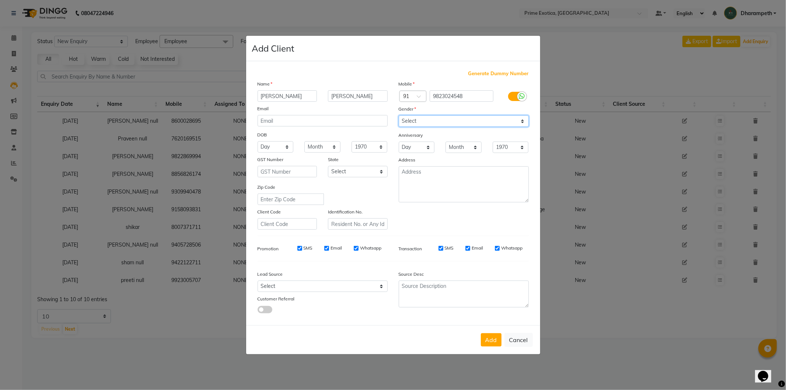
click at [398, 115] on select "Select [DEMOGRAPHIC_DATA] [DEMOGRAPHIC_DATA] Other Prefer Not To Say" at bounding box center [463, 120] width 130 height 11
click at [486, 342] on button "Add" at bounding box center [491, 339] width 21 height 13
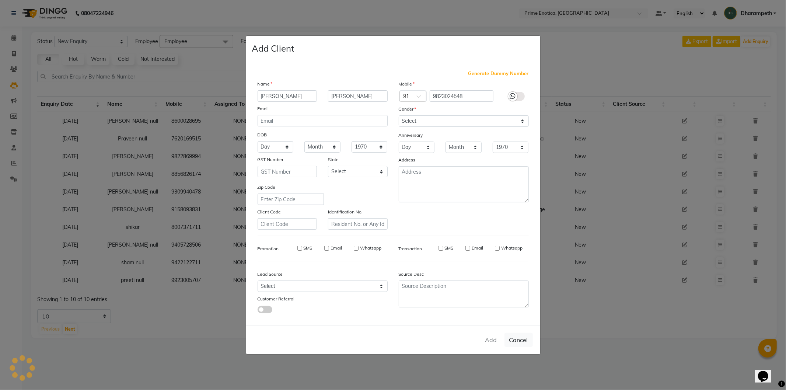
select select
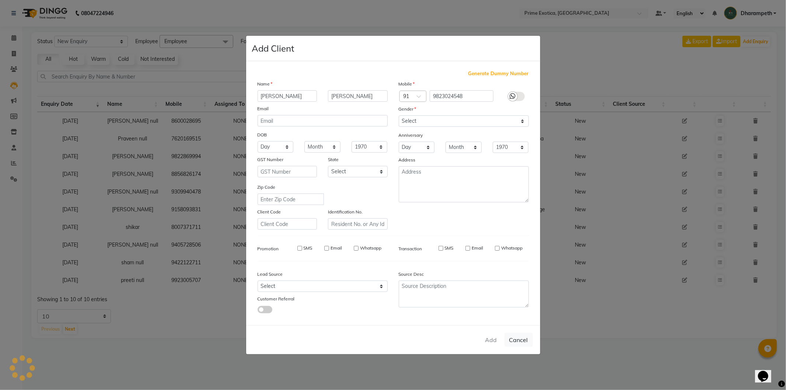
select select
checkbox input "false"
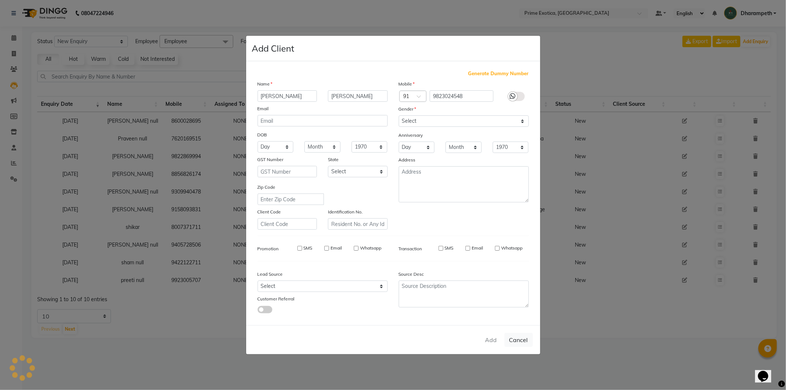
checkbox input "false"
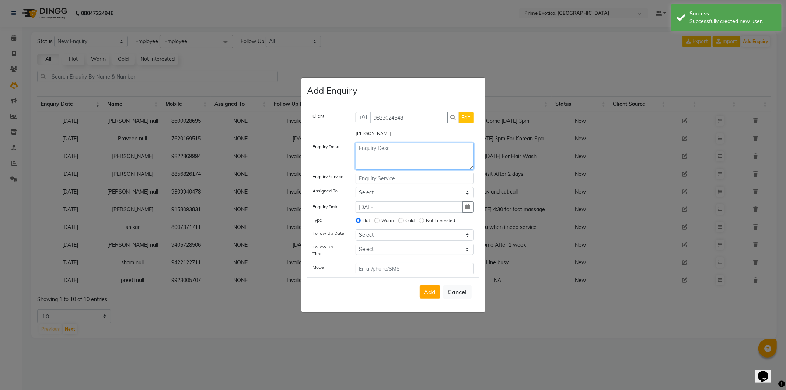
click at [377, 145] on textarea at bounding box center [414, 156] width 118 height 27
click at [380, 151] on textarea at bounding box center [414, 156] width 118 height 27
type textarea "NA"
click at [425, 294] on button "Add" at bounding box center [429, 291] width 21 height 13
select select
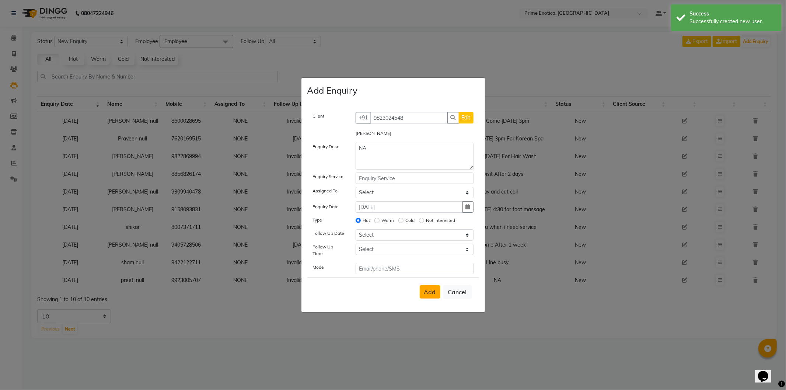
radio input "false"
select select
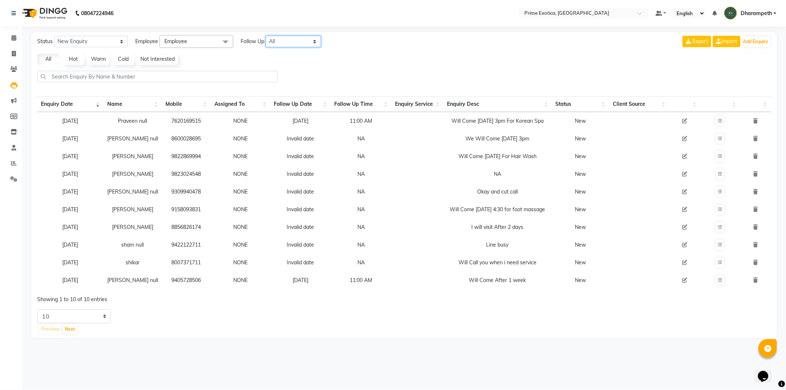
click at [270, 39] on select "All [DATE] [DATE] This Week This Month Custom" at bounding box center [293, 41] width 55 height 11
select select "[DATE]"
click at [266, 36] on select "All [DATE] [DATE] This Week This Month Custom" at bounding box center [293, 41] width 55 height 11
